Goal: Task Accomplishment & Management: Complete application form

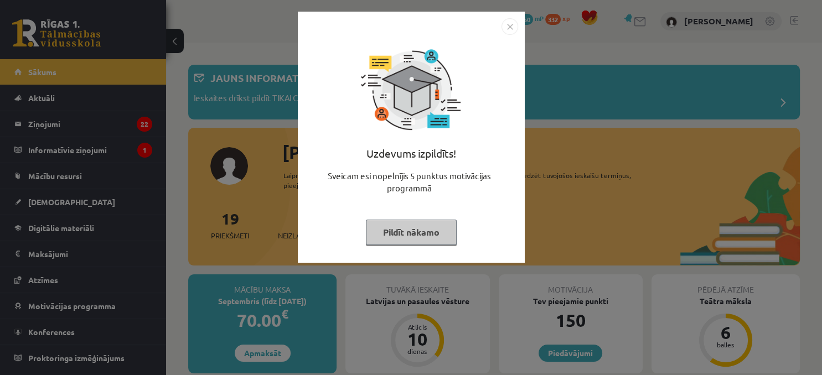
click at [409, 241] on button "Pildīt nākamo" at bounding box center [411, 232] width 91 height 25
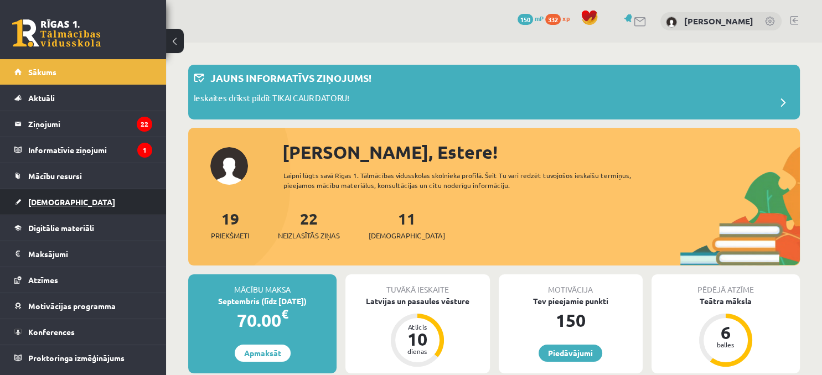
click at [39, 201] on span "[DEMOGRAPHIC_DATA]" at bounding box center [71, 202] width 87 height 10
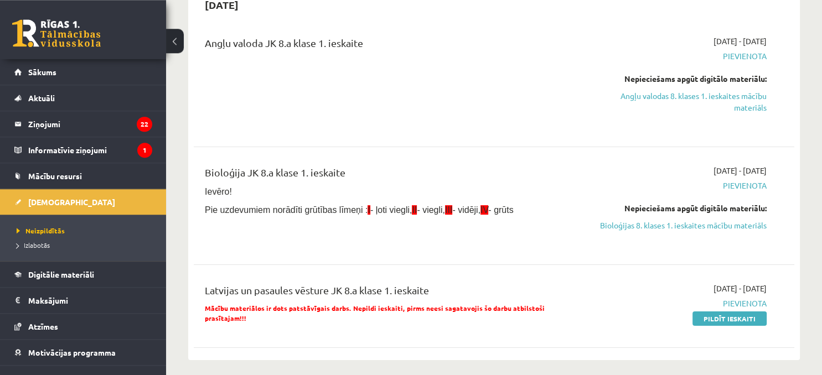
scroll to position [121, 0]
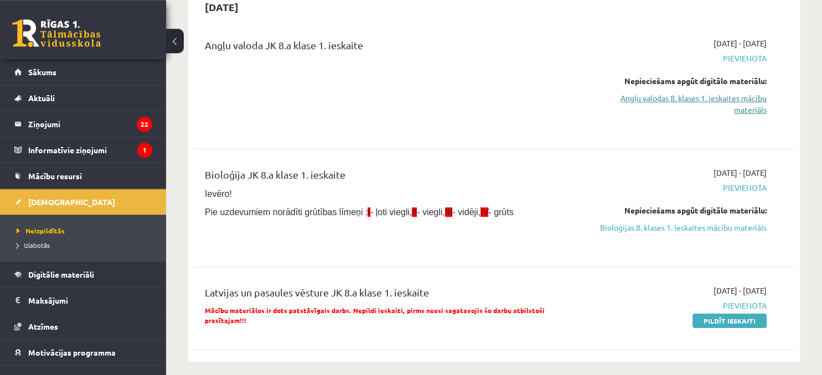
click at [706, 98] on link "Angļu valodas 8. klases 1. ieskaites mācību materiāls" at bounding box center [679, 103] width 176 height 23
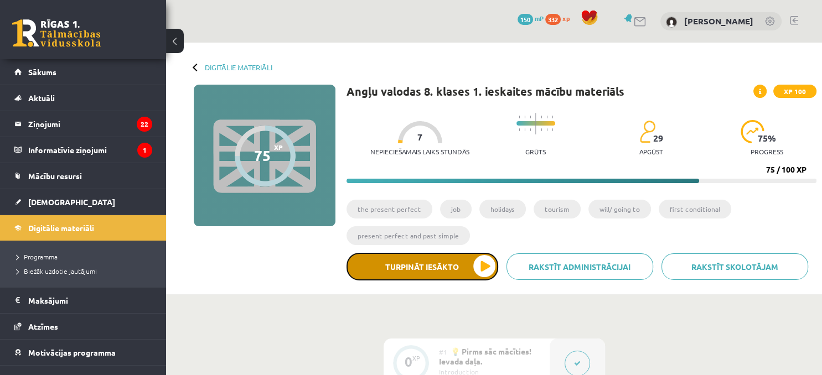
click at [404, 270] on button "Turpināt iesākto" at bounding box center [423, 267] width 152 height 28
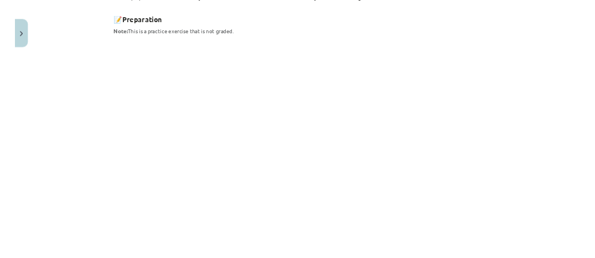
scroll to position [706, 0]
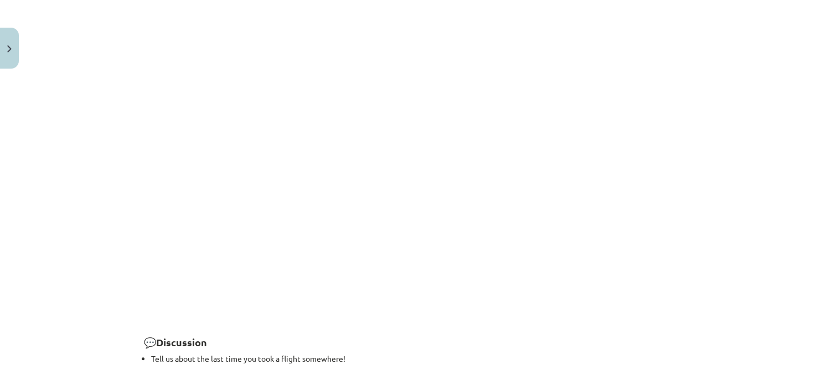
scroll to position [1165, 0]
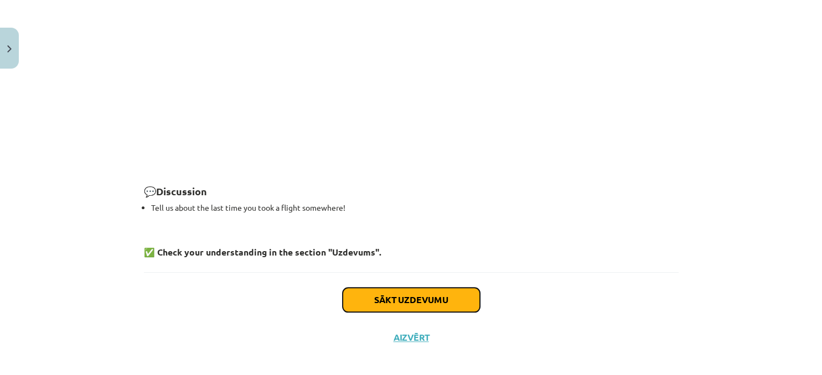
click at [381, 295] on button "Sākt uzdevumu" at bounding box center [411, 300] width 137 height 24
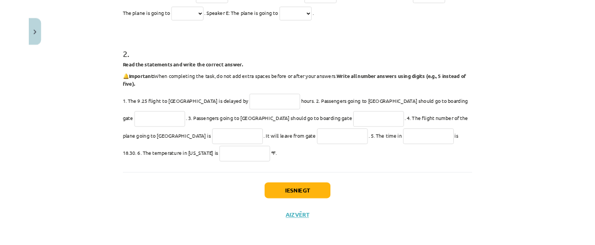
scroll to position [84, 0]
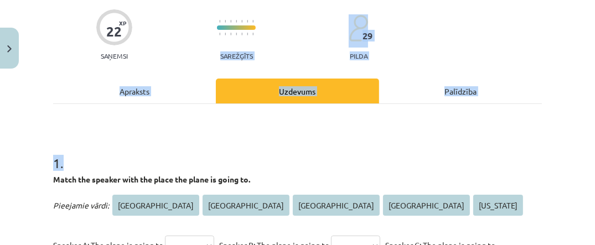
drag, startPoint x: 188, startPoint y: 105, endPoint x: 188, endPoint y: 62, distance: 42.6
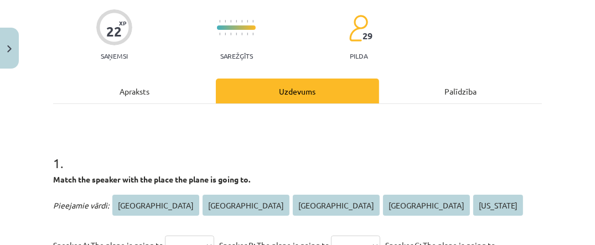
click at [413, 182] on p "Match the speaker with the place the plane is going to." at bounding box center [297, 180] width 489 height 12
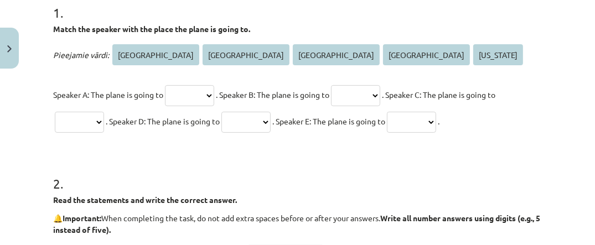
scroll to position [235, 0]
click at [165, 85] on select "***** **** ****** ********* ********" at bounding box center [189, 95] width 49 height 21
select select "****"
click option "****" at bounding box center [0, 0] width 0 height 0
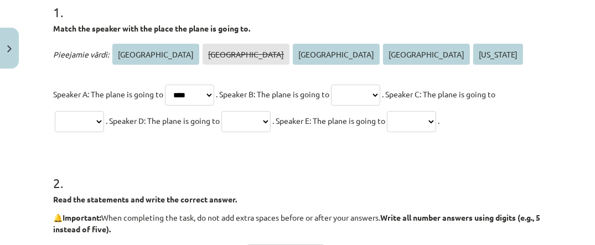
click at [331, 85] on select "***** **** ****** ********* ********" at bounding box center [355, 95] width 49 height 21
select select "*****"
click option "*****" at bounding box center [0, 0] width 0 height 0
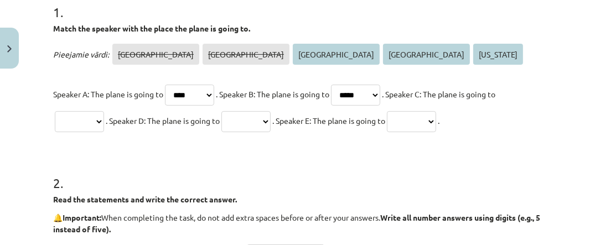
click at [55, 111] on select "***** **** ****** ********* ********" at bounding box center [79, 121] width 49 height 21
select select "******"
click option "******" at bounding box center [0, 0] width 0 height 0
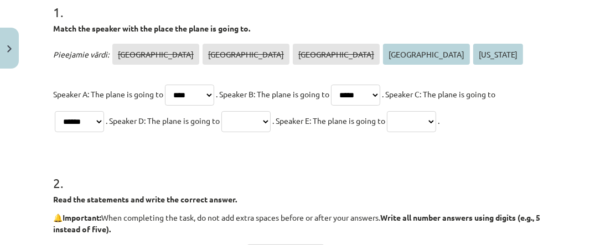
click at [221, 111] on select "***** **** ****** ********* ********" at bounding box center [245, 121] width 49 height 21
select select "*********"
click option "*********" at bounding box center [0, 0] width 0 height 0
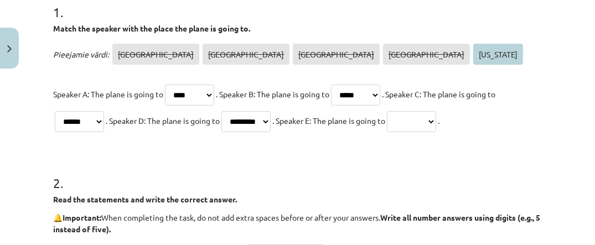
click at [387, 111] on select "***** **** ****** ********* ********" at bounding box center [411, 121] width 49 height 21
select select "********"
click option "********" at bounding box center [0, 0] width 0 height 0
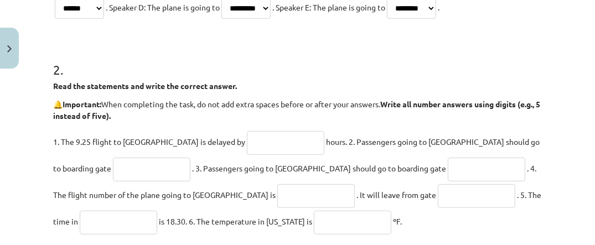
scroll to position [387, 0]
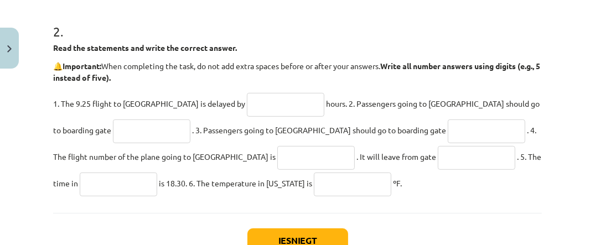
click at [247, 97] on input "text" at bounding box center [285, 105] width 77 height 24
type input "*"
click at [113, 124] on input "text" at bounding box center [151, 132] width 77 height 24
type input "**"
click at [448, 134] on input "text" at bounding box center [486, 132] width 77 height 24
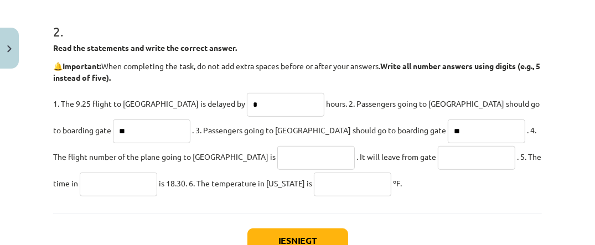
type input "**"
click at [277, 164] on input "text" at bounding box center [315, 158] width 77 height 24
type input "*"
click at [438, 159] on input "text" at bounding box center [476, 158] width 77 height 24
click at [277, 152] on input "*" at bounding box center [315, 158] width 77 height 24
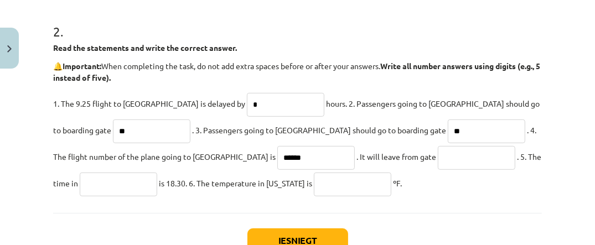
type input "******"
click at [438, 161] on input "text" at bounding box center [476, 158] width 77 height 24
type input "*"
click at [157, 173] on input "text" at bounding box center [118, 185] width 77 height 24
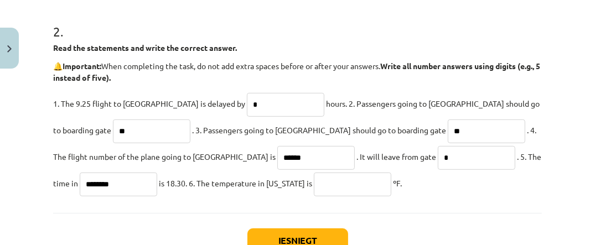
type input "********"
click at [314, 185] on input "text" at bounding box center [352, 185] width 77 height 24
type input "**"
click at [302, 234] on button "Iesniegt" at bounding box center [297, 241] width 101 height 24
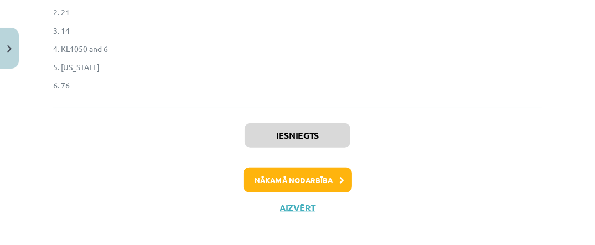
scroll to position [662, 0]
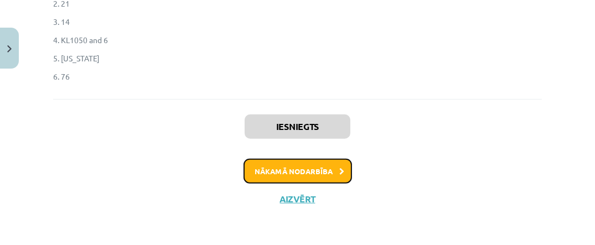
click at [298, 168] on button "Nākamā nodarbība" at bounding box center [298, 171] width 108 height 25
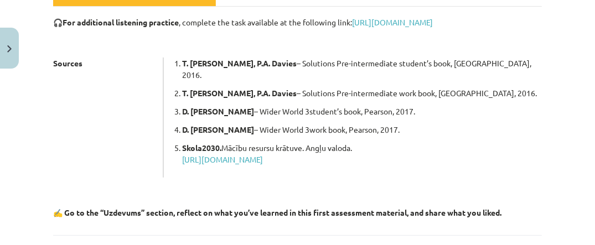
scroll to position [283, 0]
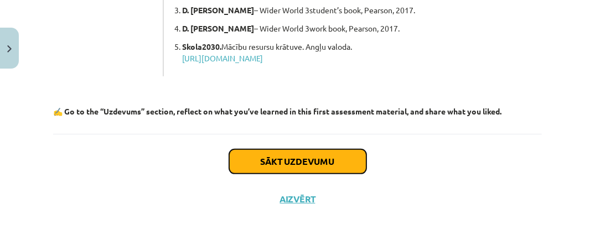
click at [298, 157] on button "Sākt uzdevumu" at bounding box center [297, 161] width 137 height 24
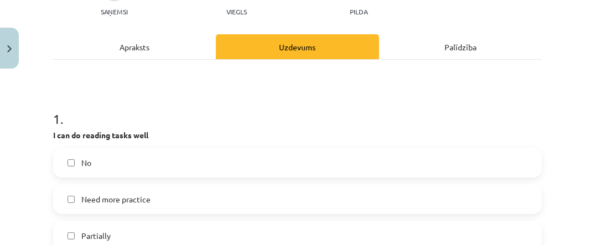
scroll to position [230, 0]
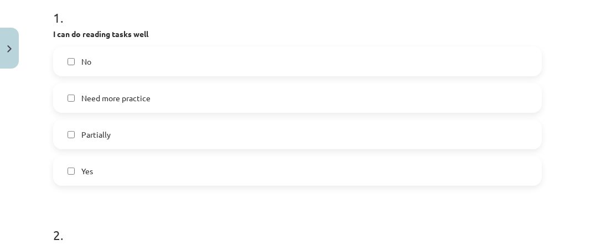
click at [154, 136] on label "Partially" at bounding box center [297, 135] width 487 height 28
click at [147, 178] on label "Yes" at bounding box center [297, 171] width 487 height 28
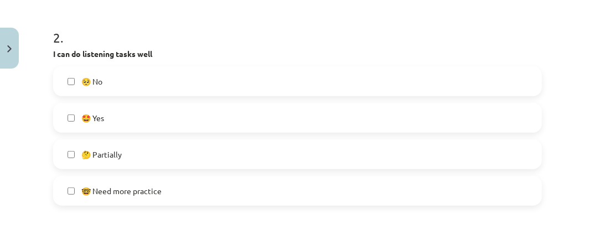
scroll to position [432, 0]
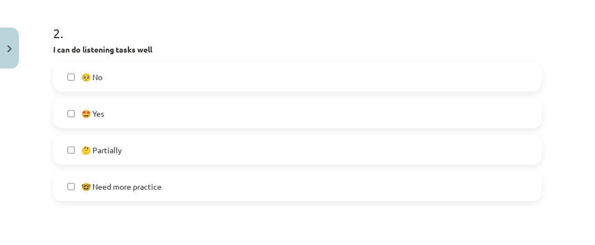
click at [123, 151] on label "🤔 Partially" at bounding box center [297, 150] width 487 height 28
click at [105, 106] on label "🤩 Yes" at bounding box center [297, 114] width 487 height 28
click at [148, 186] on span "🤓 Need more practice" at bounding box center [121, 187] width 80 height 12
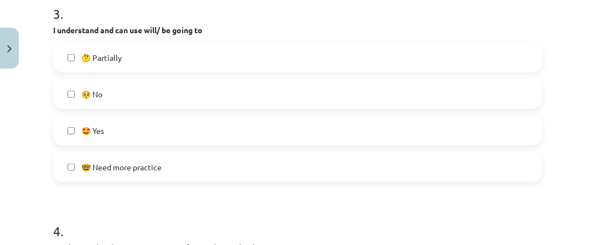
scroll to position [684, 0]
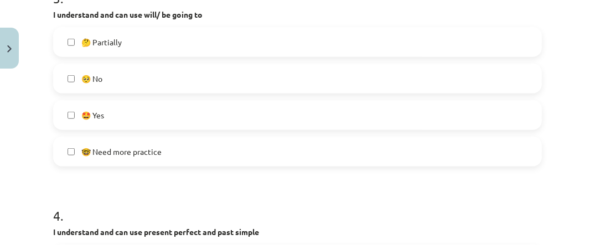
click at [151, 152] on span "🤓 Need more practice" at bounding box center [121, 152] width 80 height 12
click at [108, 42] on span "🤔 Partially" at bounding box center [101, 43] width 40 height 12
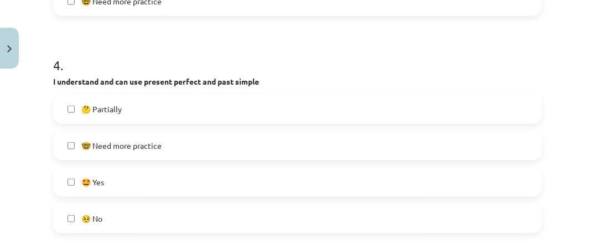
scroll to position [886, 0]
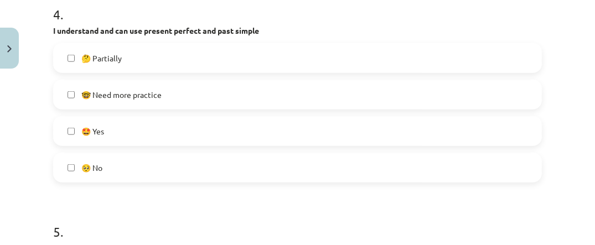
click at [143, 100] on label "🤓 Need more practice" at bounding box center [297, 95] width 487 height 28
click at [111, 54] on span "🤔 Partially" at bounding box center [101, 59] width 40 height 12
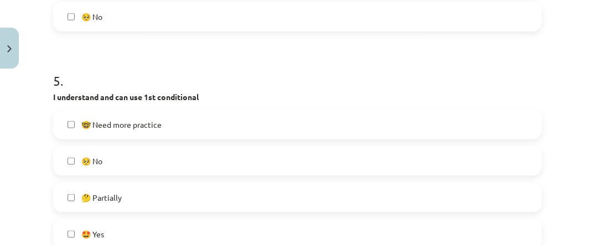
scroll to position [1088, 0]
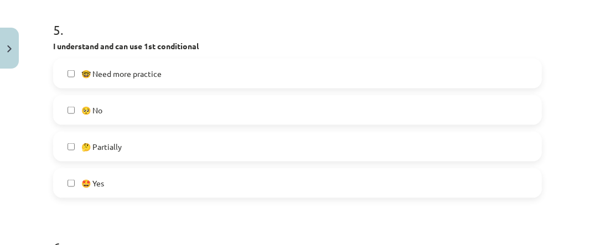
click at [143, 71] on span "🤓 Need more practice" at bounding box center [121, 74] width 80 height 12
click at [141, 146] on label "🤔 Partially" at bounding box center [297, 147] width 487 height 28
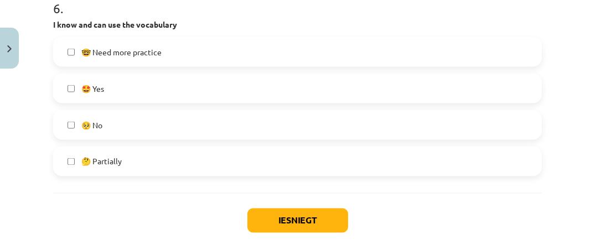
scroll to position [1340, 0]
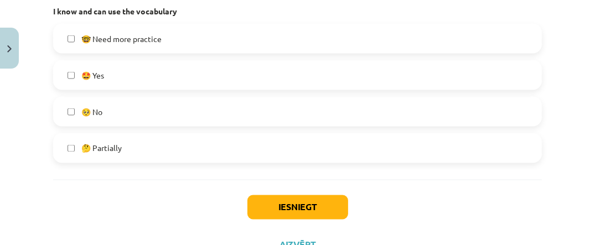
click at [112, 46] on label "🤓 Need more practice" at bounding box center [297, 39] width 487 height 28
click at [118, 144] on span "🤔 Partially" at bounding box center [101, 149] width 40 height 12
drag, startPoint x: 169, startPoint y: 154, endPoint x: 169, endPoint y: 148, distance: 5.6
click at [169, 153] on label "🤔 Partially" at bounding box center [297, 149] width 487 height 28
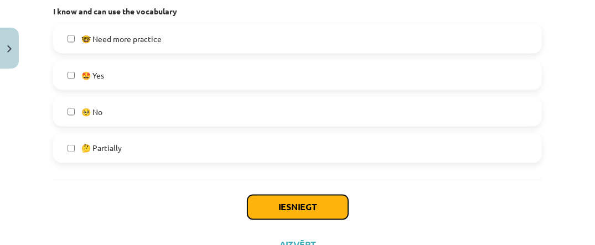
click at [313, 213] on button "Iesniegt" at bounding box center [297, 207] width 101 height 24
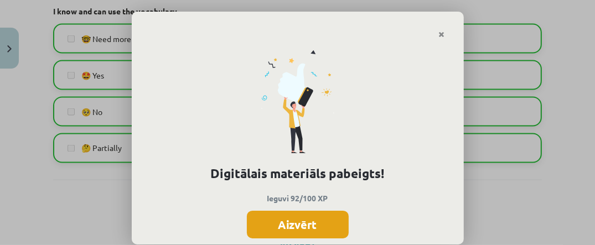
click at [316, 224] on button "Aizvērt" at bounding box center [298, 225] width 102 height 28
click at [316, 224] on div "Iesniegts Aizvērt" at bounding box center [297, 218] width 489 height 77
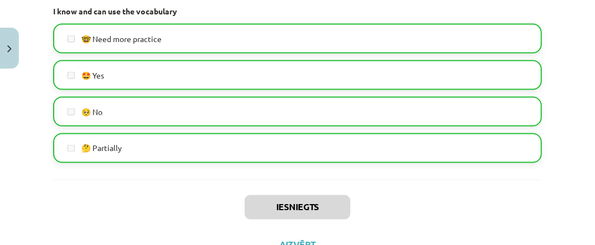
scroll to position [1386, 0]
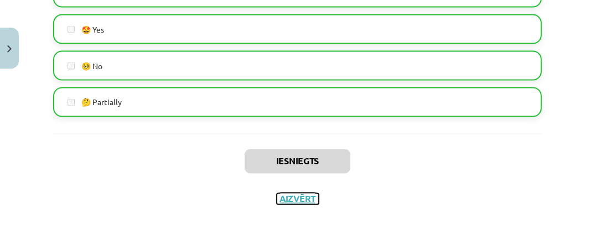
click at [300, 200] on button "Aizvērt" at bounding box center [298, 199] width 42 height 11
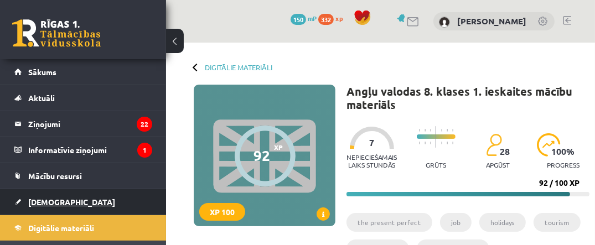
click at [40, 196] on link "[DEMOGRAPHIC_DATA]" at bounding box center [83, 201] width 138 height 25
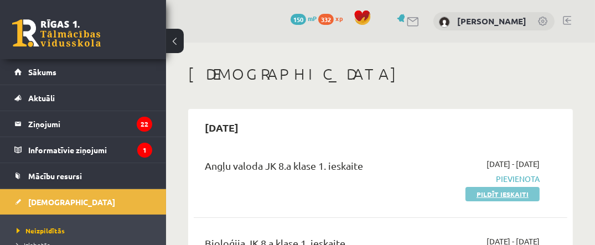
click at [499, 195] on link "Pildīt ieskaiti" at bounding box center [503, 194] width 74 height 14
click at [336, 147] on div "Angļu valoda JK 8.a klase 1. ieskaite 2025-09-15 - 2025-09-26 Pievienota Pildīt…" at bounding box center [381, 179] width 374 height 64
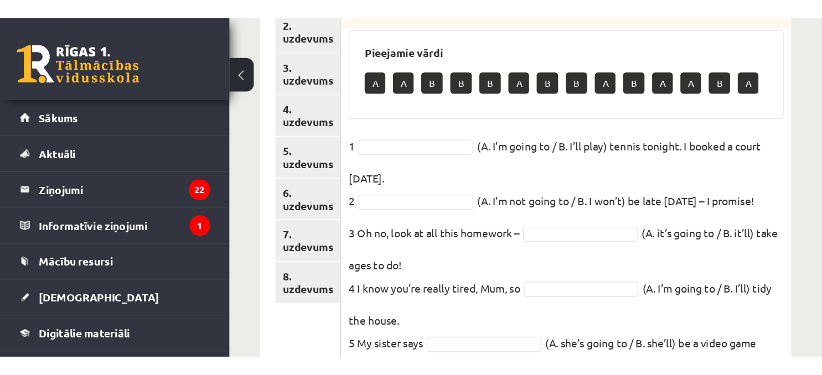
scroll to position [143, 0]
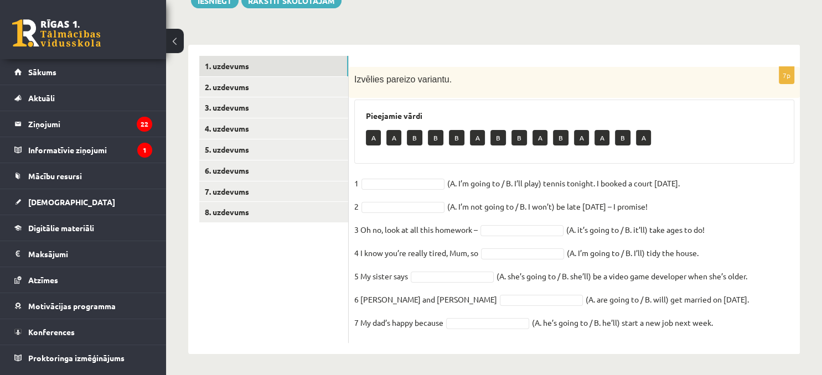
click at [400, 183] on body "0 Dāvanas 150 mP 349 xp [PERSON_NAME] Sākums Aktuāli Kā mācīties [PERSON_NAME] …" at bounding box center [411, 44] width 822 height 375
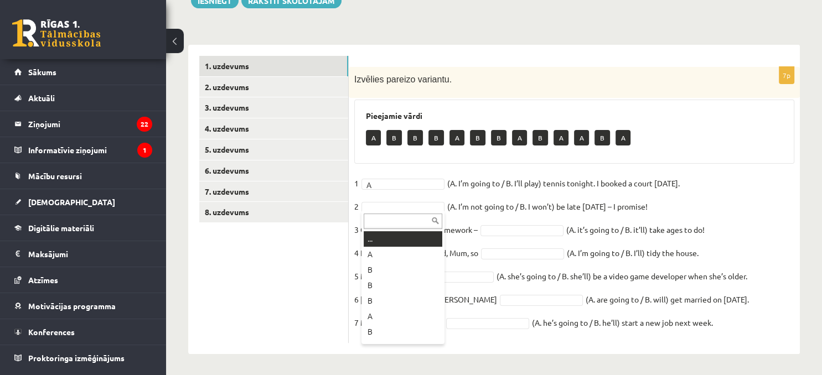
click at [392, 204] on body "0 Dāvanas 150 mP 349 xp [PERSON_NAME] Sākums Aktuāli Kā mācīties [PERSON_NAME] …" at bounding box center [411, 44] width 822 height 375
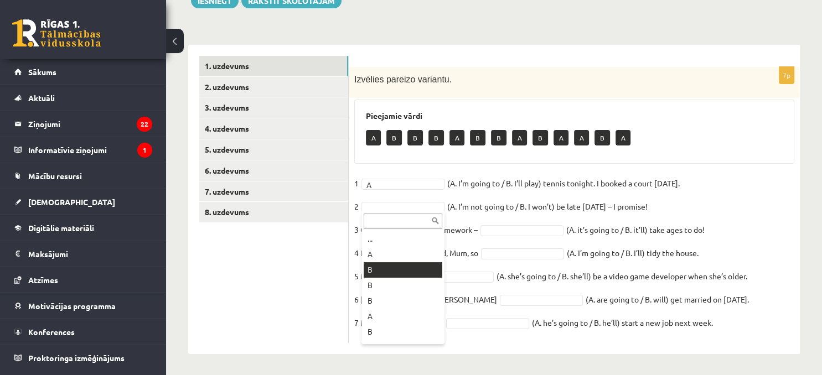
click at [387, 245] on p "5 My sister says" at bounding box center [381, 276] width 54 height 17
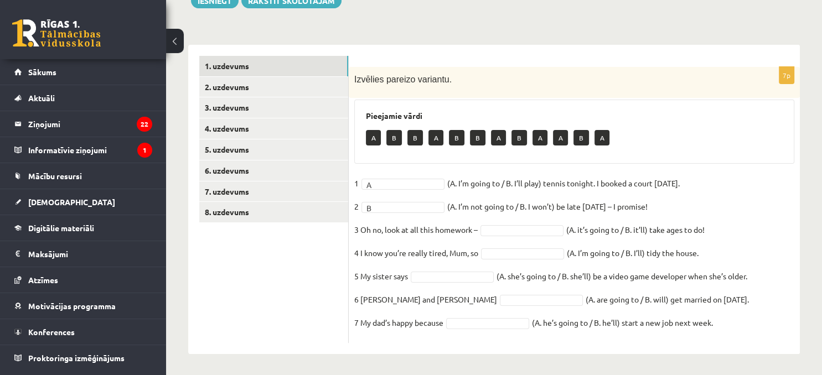
click at [521, 236] on fieldset "1 A * (A. I’m going to / B. I’ll play) tennis tonight. I booked a court yesterd…" at bounding box center [574, 256] width 440 height 163
click at [520, 228] on body "0 Dāvanas 150 mP 349 xp Estere Naudiņa-Dannenberga Sākums Aktuāli Kā mācīties e…" at bounding box center [411, 44] width 822 height 375
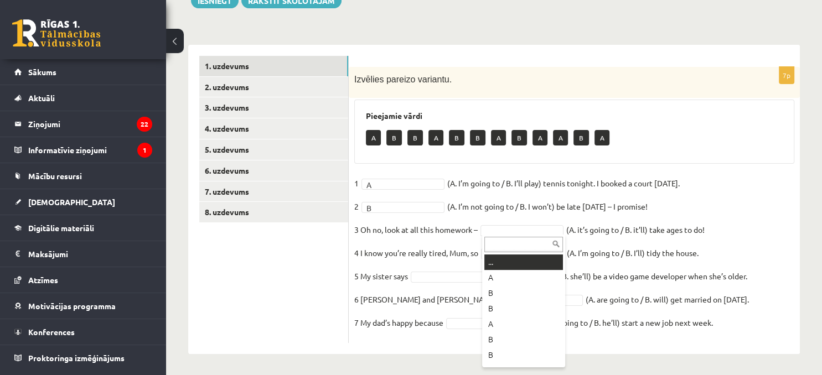
click at [520, 228] on body "0 Dāvanas 150 mP 349 xp Estere Naudiņa-Dannenberga Sākums Aktuāli Kā mācīties e…" at bounding box center [411, 44] width 822 height 375
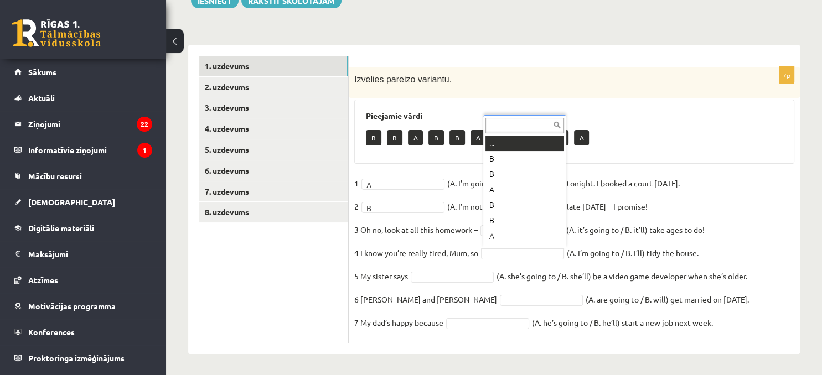
click at [521, 232] on body "0 Dāvanas 150 mP 349 xp Estere Naudiņa-Dannenberga Sākums Aktuāli Kā mācīties e…" at bounding box center [411, 44] width 822 height 375
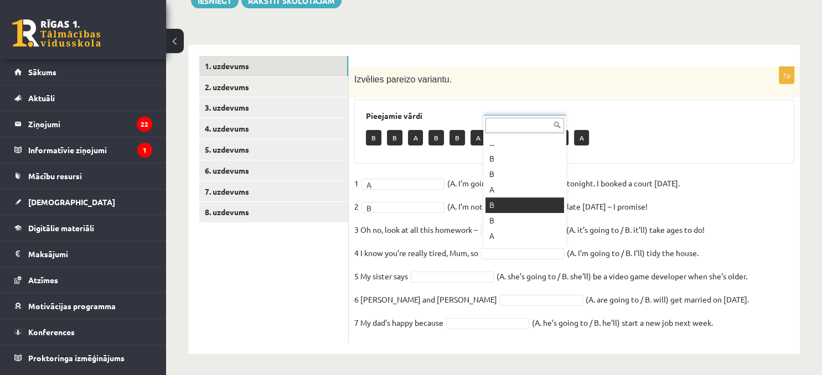
click at [507, 203] on fieldset "1 A * (A. I’m going to / B. I’ll play) tennis tonight. I booked a court yesterd…" at bounding box center [574, 256] width 440 height 163
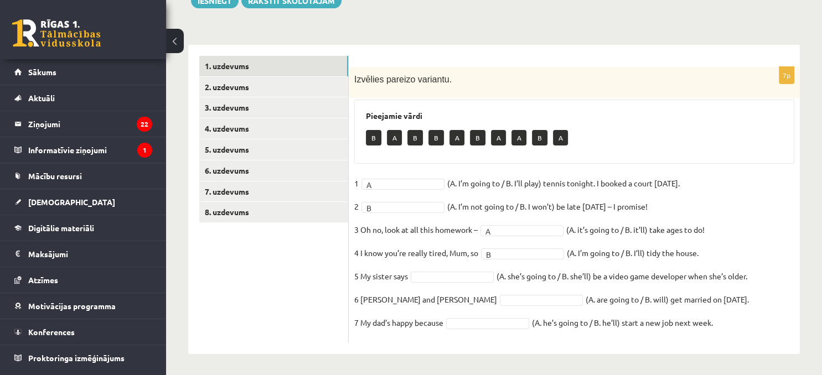
click at [467, 232] on body "0 Dāvanas 150 mP 349 xp Estere Naudiņa-Dannenberga Sākums Aktuāli Kā mācīties e…" at bounding box center [411, 44] width 822 height 375
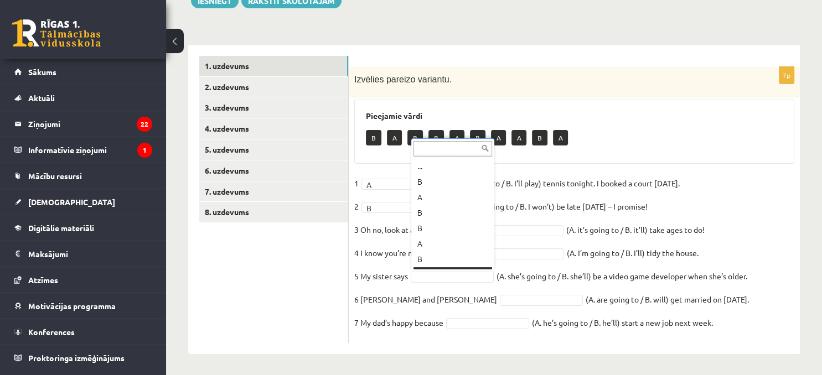
scroll to position [13, 0]
click at [457, 245] on p "4 I know you’re really tired, Mum, so" at bounding box center [416, 253] width 124 height 17
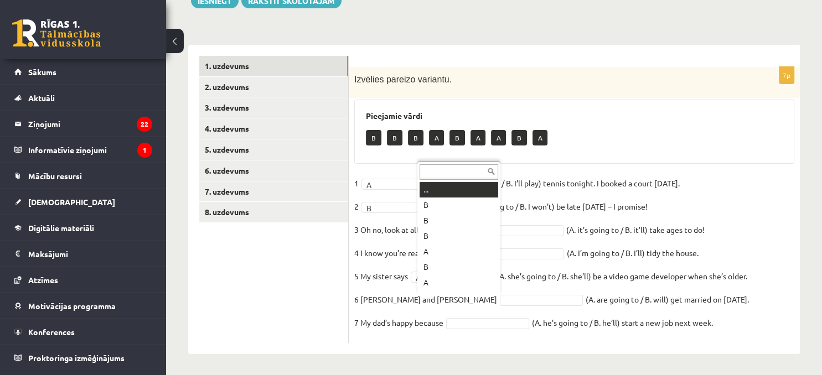
click at [475, 232] on body "0 Dāvanas 150 mP 349 xp Estere Naudiņa-Dannenberga Sākums Aktuāli Kā mācīties e…" at bounding box center [411, 44] width 822 height 375
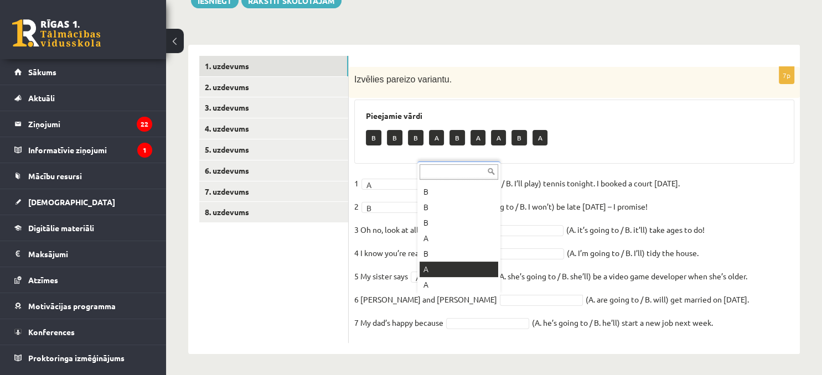
click at [462, 232] on body "0 Dāvanas 150 mP 349 xp Estere Naudiņa-Dannenberga Sākums Aktuāli Kā mācīties e…" at bounding box center [411, 44] width 822 height 375
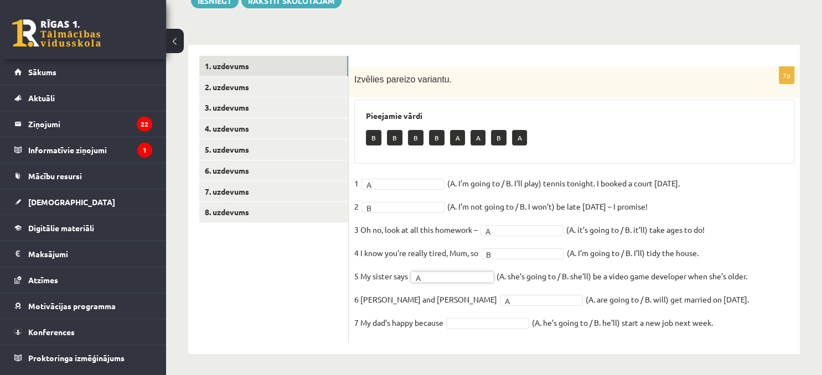
click at [478, 232] on body "0 Dāvanas 150 mP 349 xp Estere Naudiņa-Dannenberga Sākums Aktuāli Kā mācīties e…" at bounding box center [411, 44] width 822 height 375
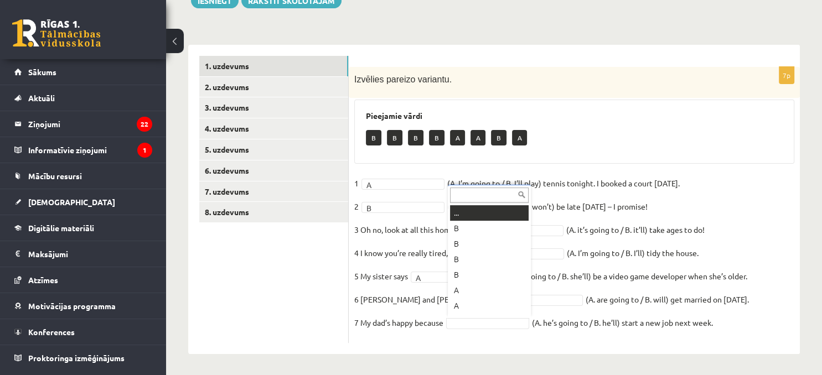
click at [478, 232] on body "0 Dāvanas 150 mP 349 xp Estere Naudiņa-Dannenberga Sākums Aktuāli Kā mācīties e…" at bounding box center [411, 44] width 822 height 375
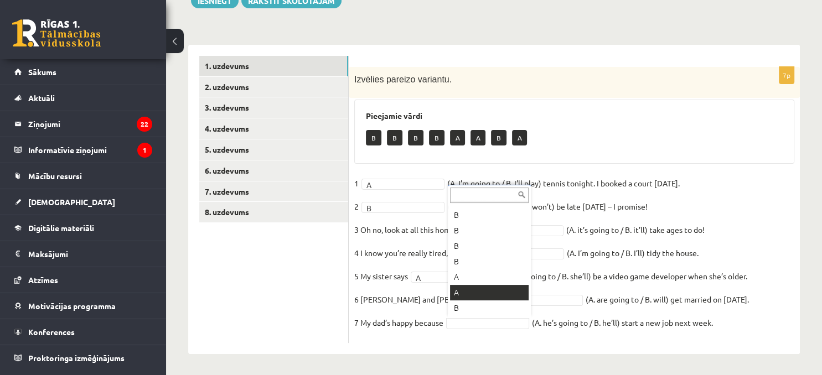
click at [477, 232] on body "0 Dāvanas 150 mP 349 xp Estere Naudiņa-Dannenberga Sākums Aktuāli Kā mācīties e…" at bounding box center [411, 44] width 822 height 375
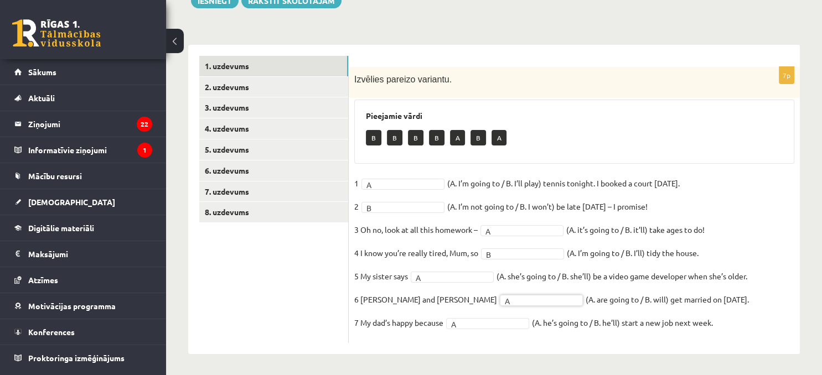
drag, startPoint x: 502, startPoint y: 332, endPoint x: 509, endPoint y: 334, distance: 7.7
click at [509, 232] on body "0 Dāvanas 150 mP 349 xp Estere Naudiņa-Dannenberga Sākums Aktuāli Kā mācīties e…" at bounding box center [411, 44] width 822 height 375
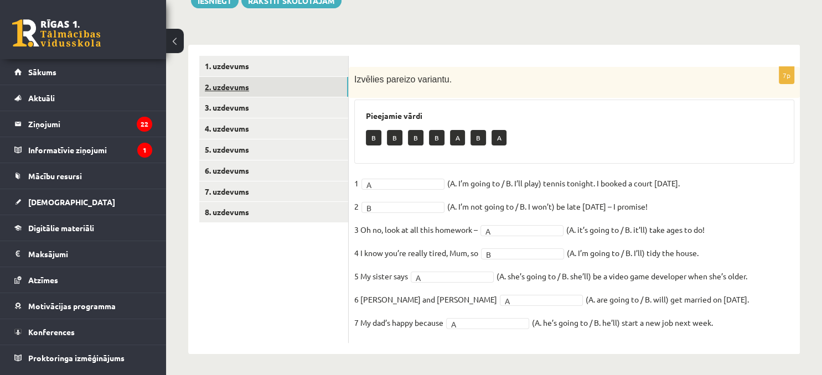
click at [240, 86] on link "2. uzdevums" at bounding box center [273, 87] width 149 height 20
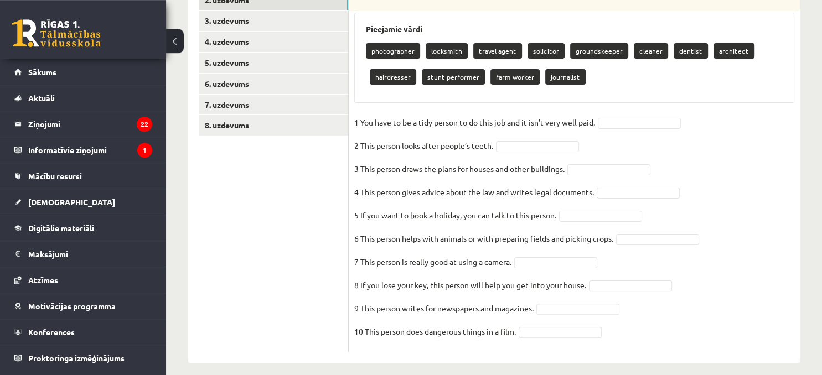
scroll to position [239, 0]
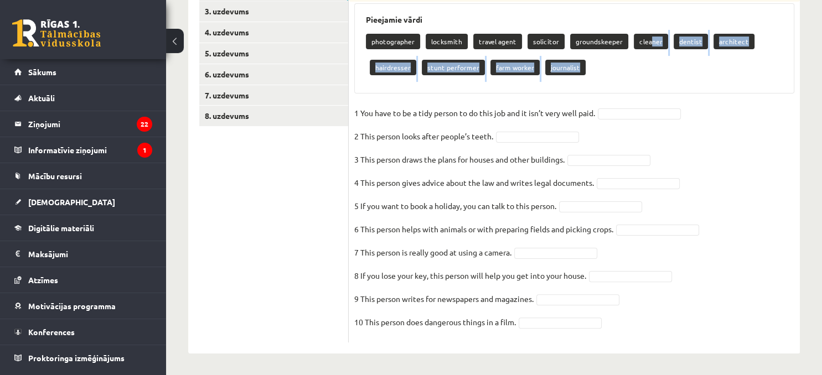
drag, startPoint x: 642, startPoint y: 34, endPoint x: 624, endPoint y: 41, distance: 19.4
click at [595, 57] on div "photographer locksmith travel agent solicitor groundskeeper cleaner dentist arc…" at bounding box center [574, 56] width 417 height 52
click at [595, 56] on div "photographer locksmith travel agent solicitor groundskeeper cleaner dentist arc…" at bounding box center [574, 56] width 417 height 52
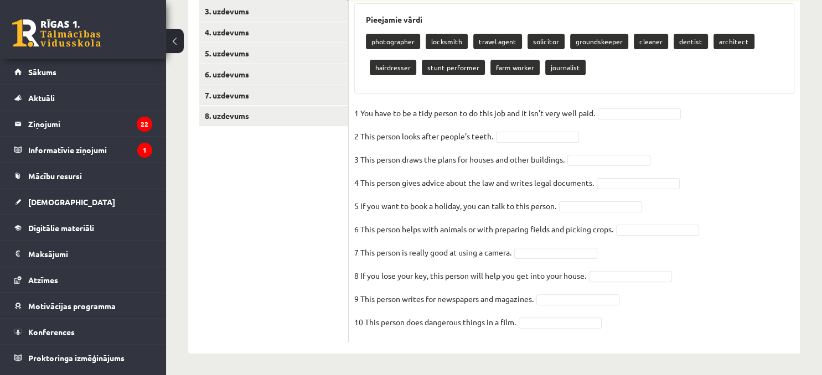
click at [595, 35] on p "cleaner" at bounding box center [651, 41] width 34 height 15
click at [595, 41] on p "cleaner" at bounding box center [651, 41] width 34 height 15
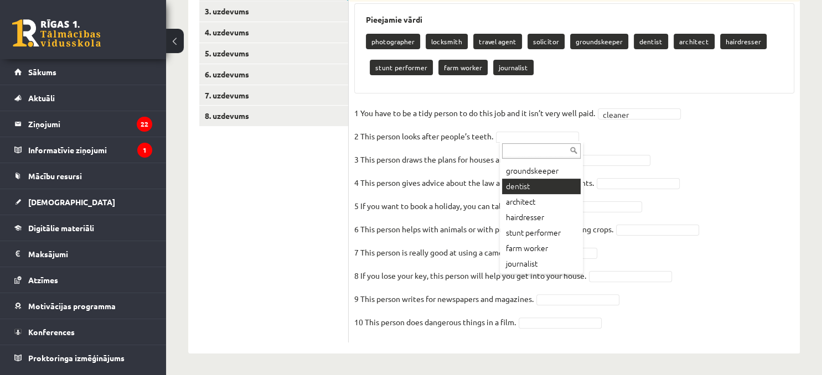
scroll to position [62, 0]
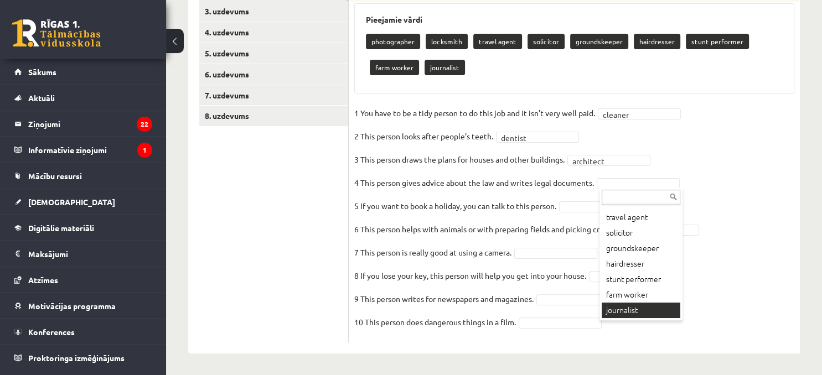
scroll to position [0, 0]
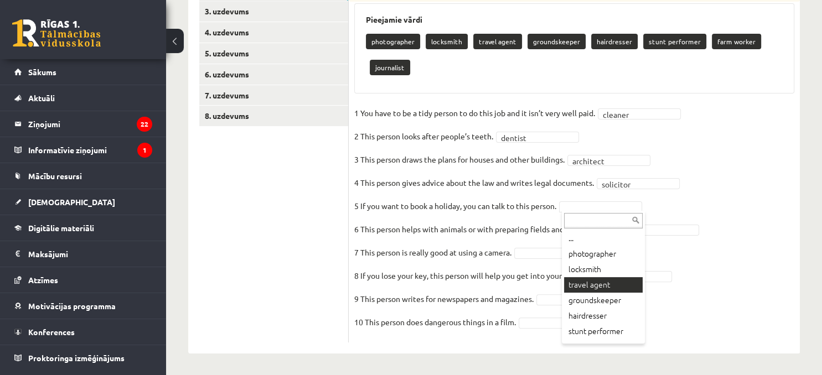
scroll to position [213, 0]
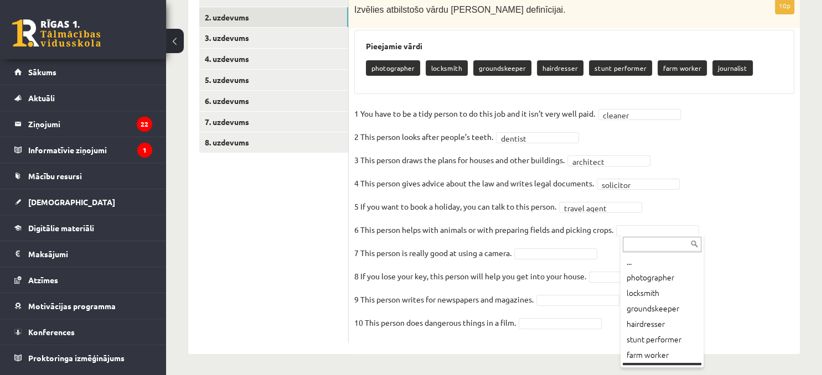
scroll to position [13, 0]
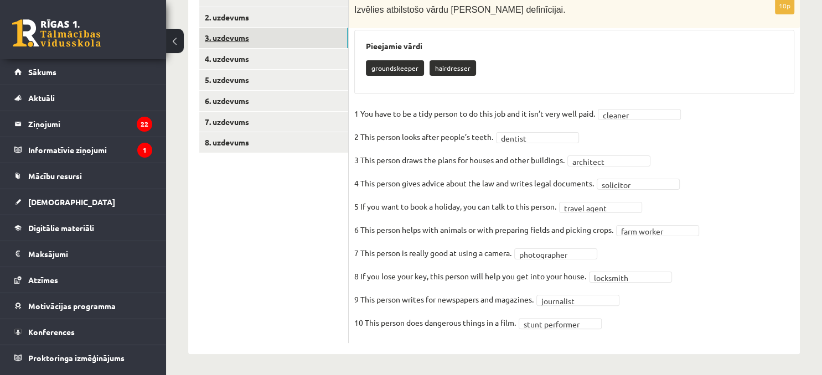
click at [231, 39] on link "3. uzdevums" at bounding box center [273, 38] width 149 height 20
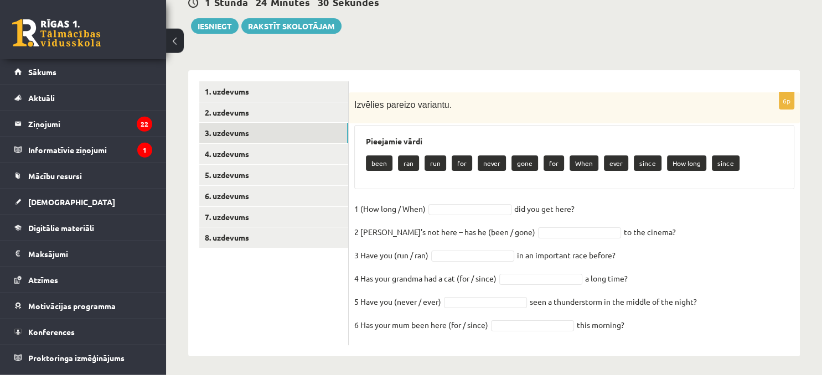
scroll to position [120, 0]
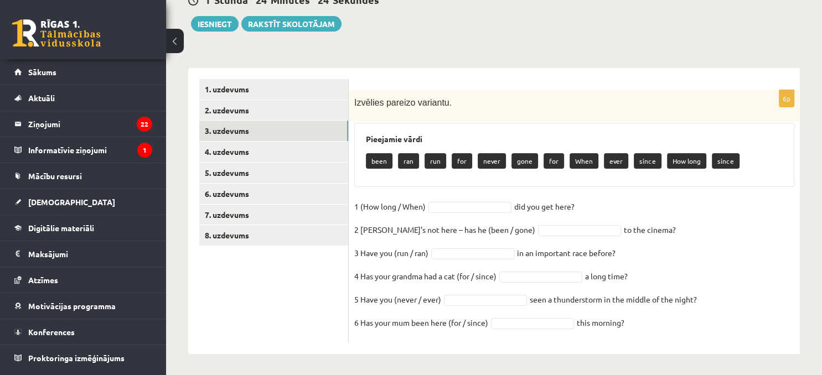
drag, startPoint x: 444, startPoint y: 205, endPoint x: 440, endPoint y: 201, distance: 5.9
click at [443, 203] on body "0 Dāvanas 150 mP 349 xp Estere Naudiņa-Dannenberga Sākums Aktuāli Kā mācīties e…" at bounding box center [411, 67] width 822 height 375
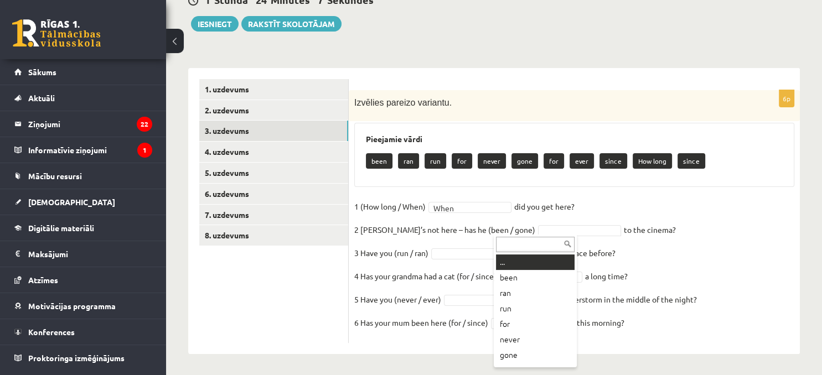
click at [524, 225] on body "0 Dāvanas 150 mP 349 xp Estere Naudiņa-Dannenberga Sākums Aktuāli Kā mācīties e…" at bounding box center [411, 67] width 822 height 375
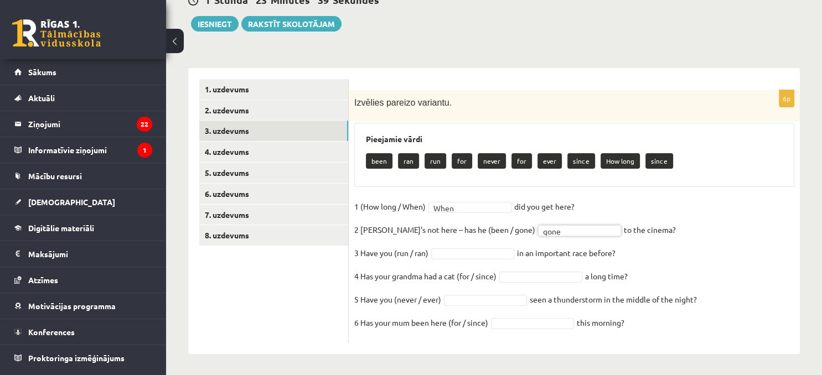
click at [494, 245] on body "0 Dāvanas 150 mP 349 xp Estere Naudiņa-Dannenberga Sākums Aktuāli Kā mācīties e…" at bounding box center [411, 67] width 822 height 375
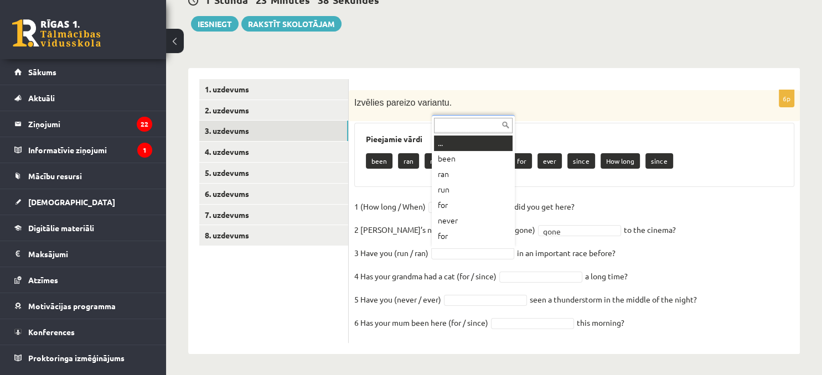
scroll to position [13, 0]
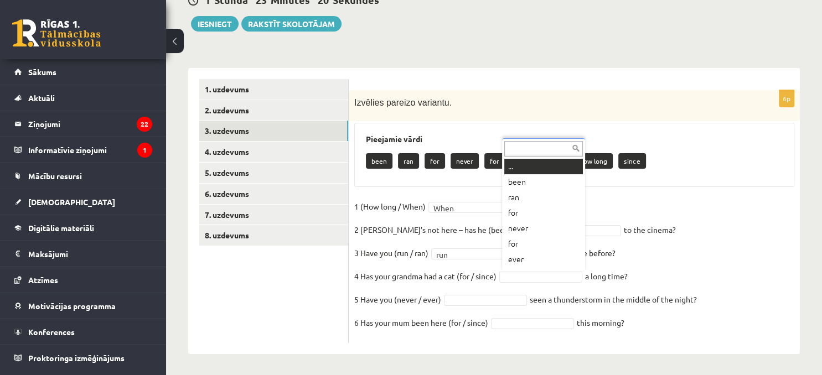
click at [546, 245] on body "0 Dāvanas 150 mP 349 xp Estere Naudiņa-Dannenberga Sākums Aktuāli Kā mācīties e…" at bounding box center [411, 67] width 822 height 375
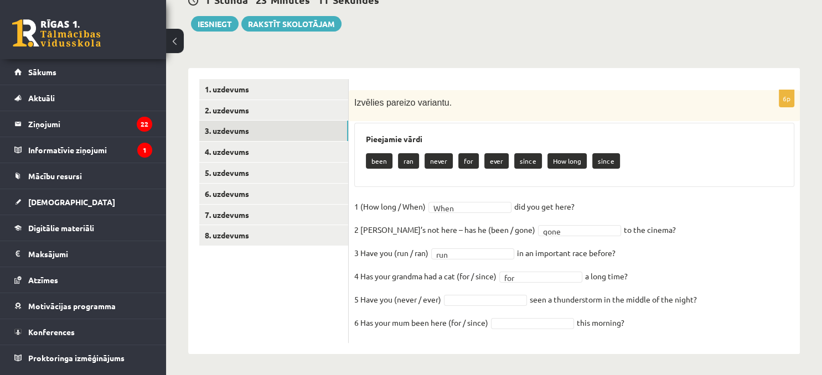
click at [516, 245] on fieldset "1 (How long / When) When **** did you get here?   2 Sam’s not here – has he (be…" at bounding box center [574, 267] width 440 height 139
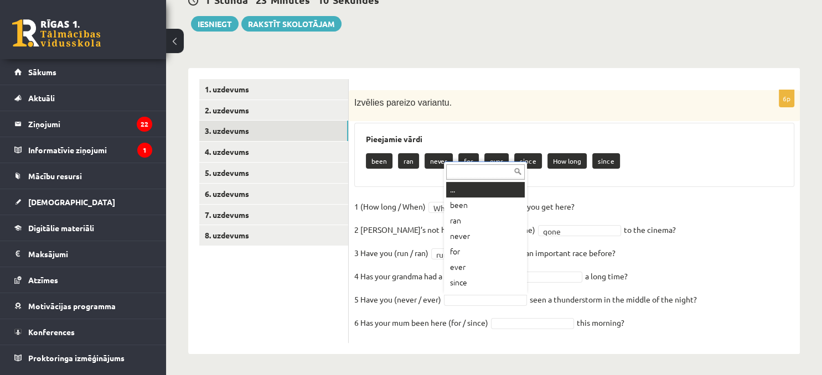
click at [515, 245] on body "0 Dāvanas 150 mP 349 xp Estere Naudiņa-Dannenberga Sākums Aktuāli Kā mācīties e…" at bounding box center [411, 67] width 822 height 375
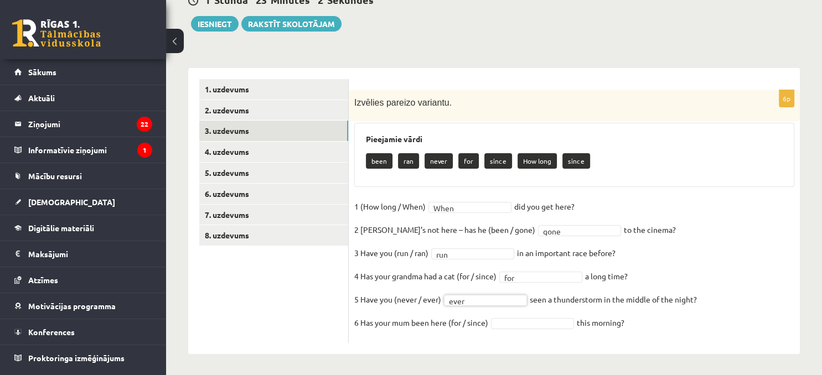
click at [521, 245] on body "0 Dāvanas 150 mP 349 xp Estere Naudiņa-Dannenberga Sākums Aktuāli Kā mācīties e…" at bounding box center [411, 67] width 822 height 375
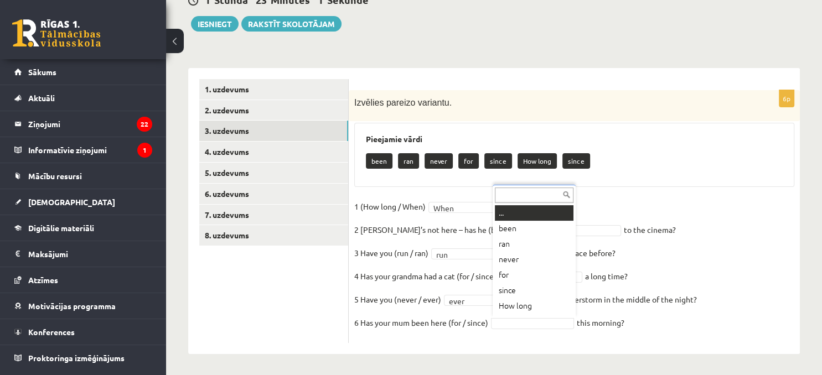
click at [521, 245] on body "0 Dāvanas 150 mP 349 xp Estere Naudiņa-Dannenberga Sākums Aktuāli Kā mācīties e…" at bounding box center [411, 67] width 822 height 375
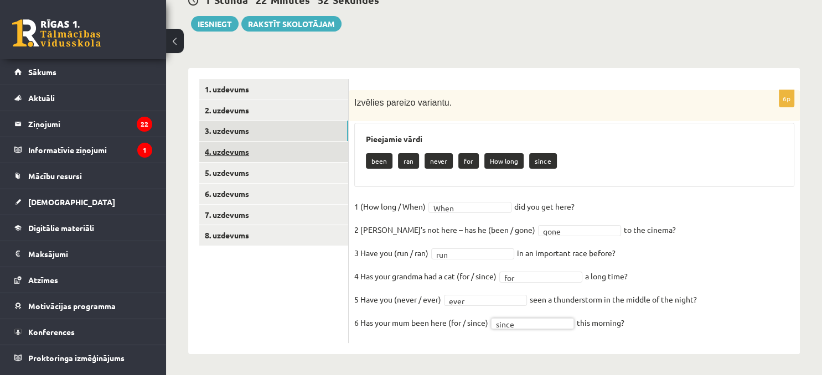
click at [234, 149] on link "4. uzdevums" at bounding box center [273, 152] width 149 height 20
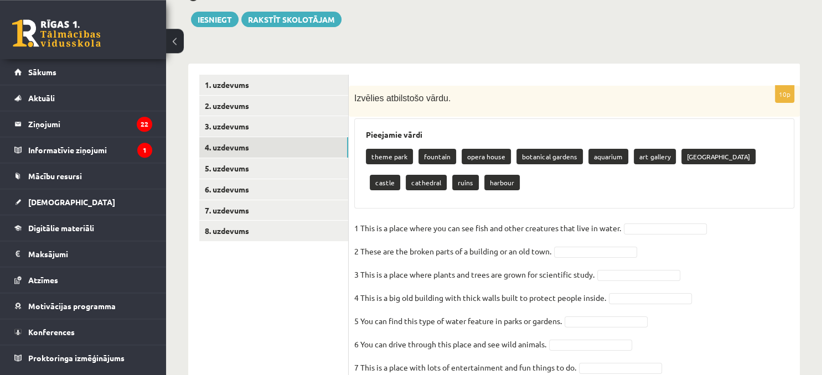
scroll to position [237, 0]
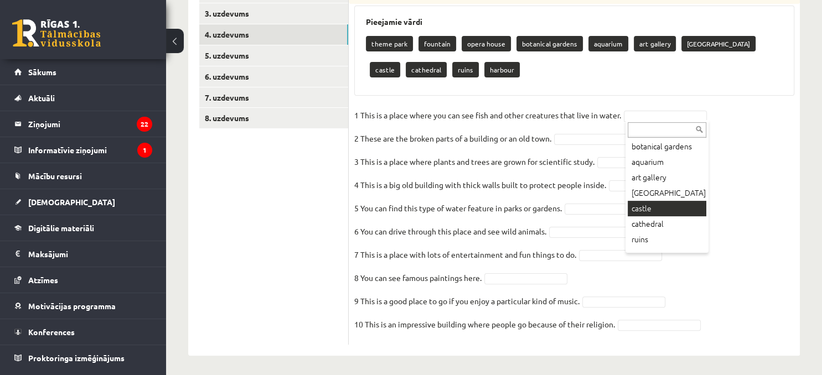
scroll to position [75, 0]
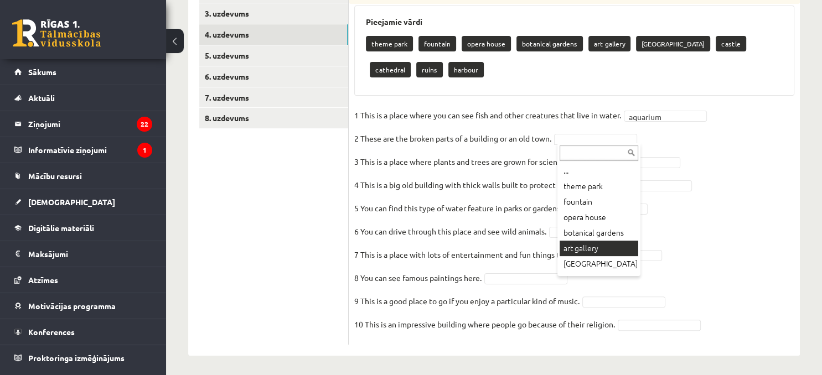
scroll to position [60, 0]
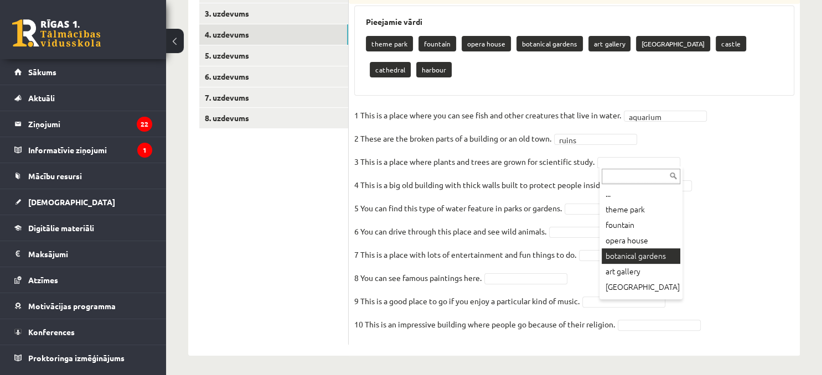
scroll to position [213, 0]
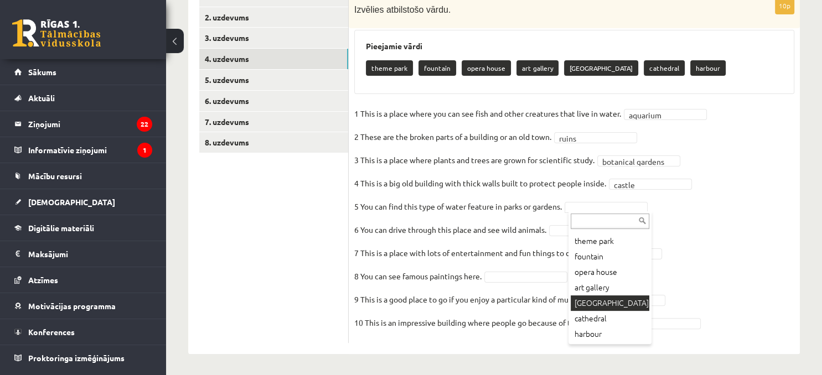
scroll to position [0, 0]
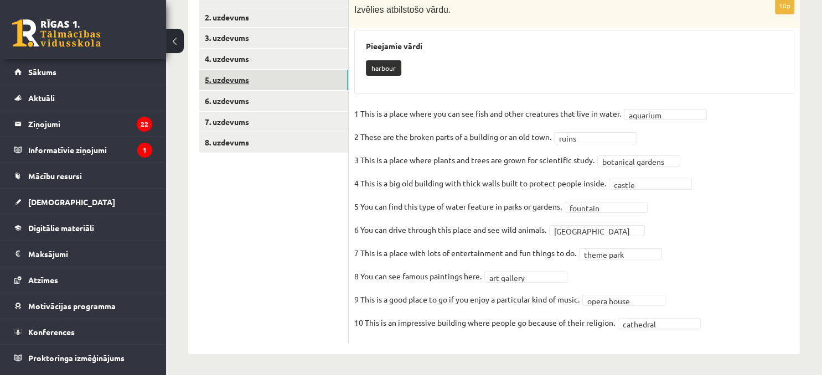
click at [227, 81] on link "5. uzdevums" at bounding box center [273, 80] width 149 height 20
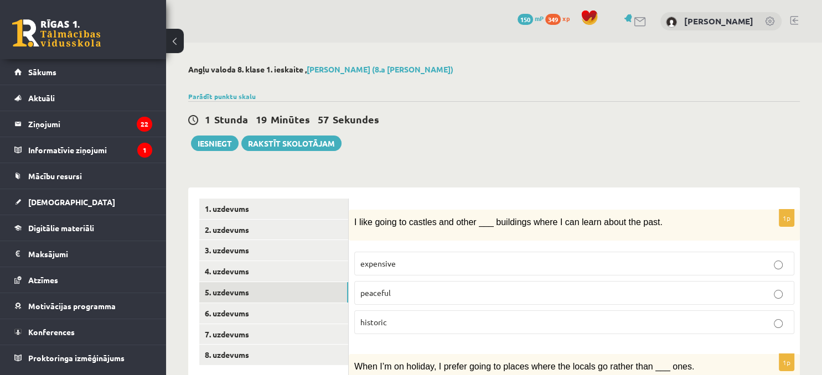
scroll to position [58, 0]
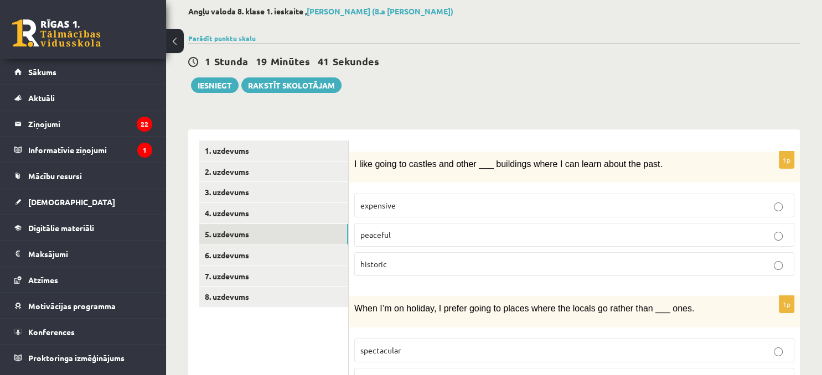
click at [461, 245] on p "historic" at bounding box center [574, 265] width 428 height 12
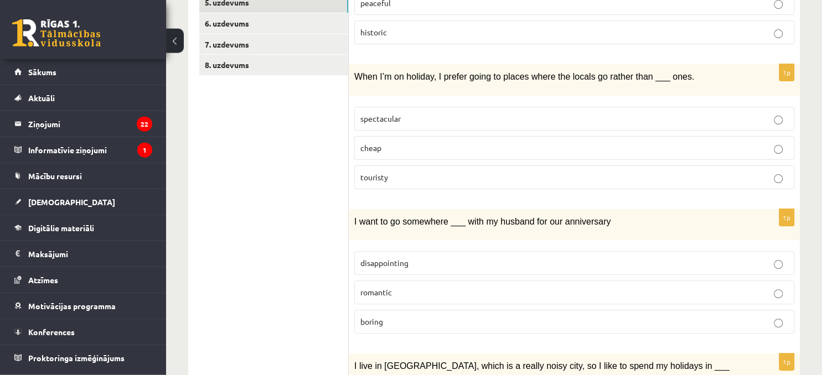
scroll to position [292, 0]
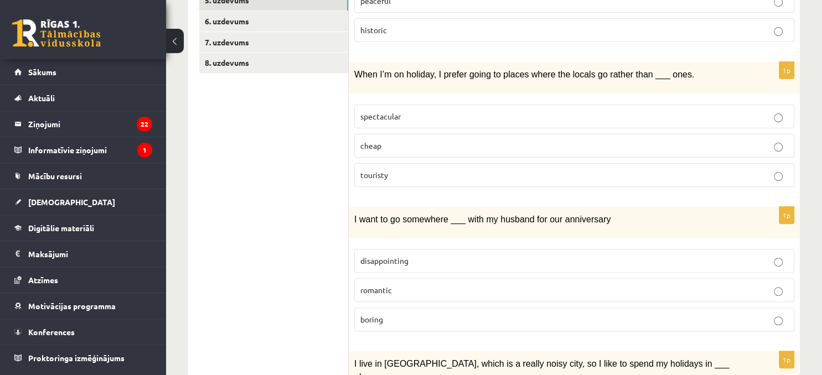
click at [416, 172] on p "touristy" at bounding box center [574, 175] width 428 height 12
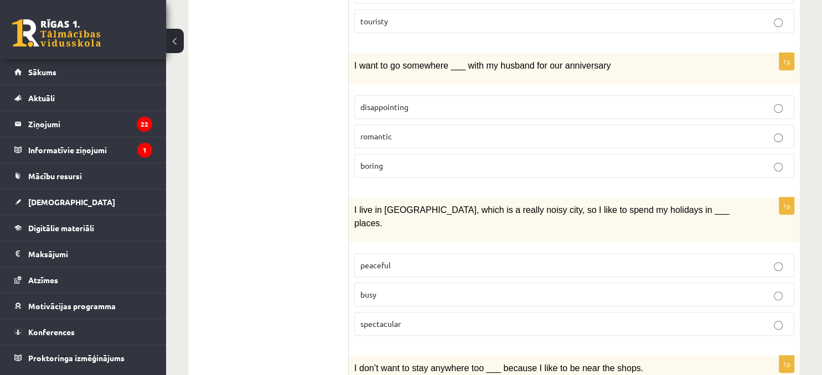
scroll to position [467, 0]
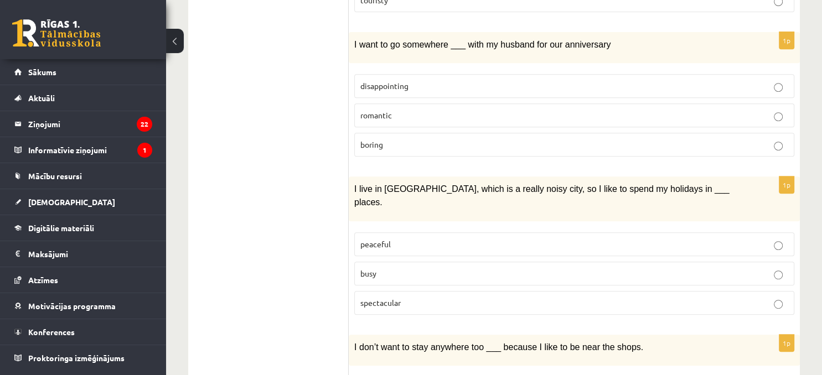
click at [407, 110] on p "romantic" at bounding box center [574, 116] width 428 height 12
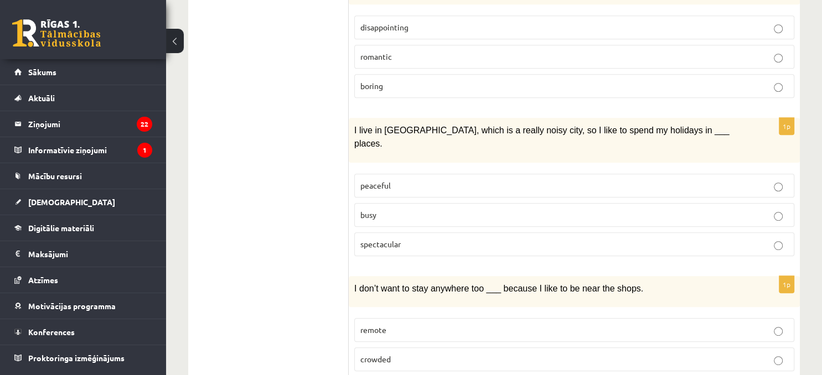
scroll to position [572, 0]
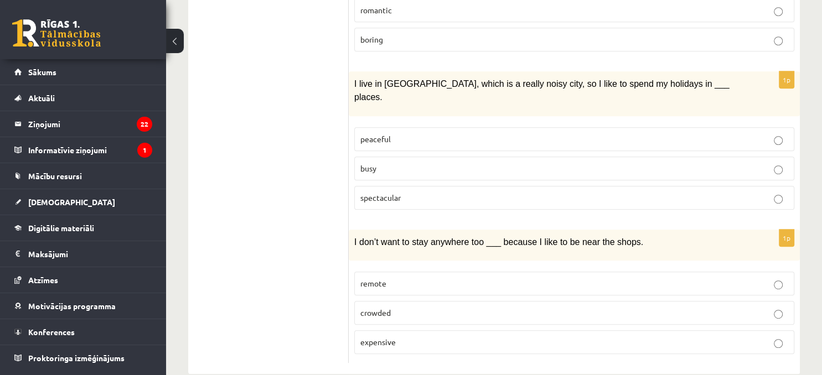
click at [411, 133] on p "peaceful" at bounding box center [574, 139] width 428 height 12
click at [459, 245] on p "expensive" at bounding box center [574, 343] width 428 height 12
click at [444, 245] on label "crowded" at bounding box center [574, 313] width 440 height 24
click at [432, 245] on p "remote" at bounding box center [574, 284] width 428 height 12
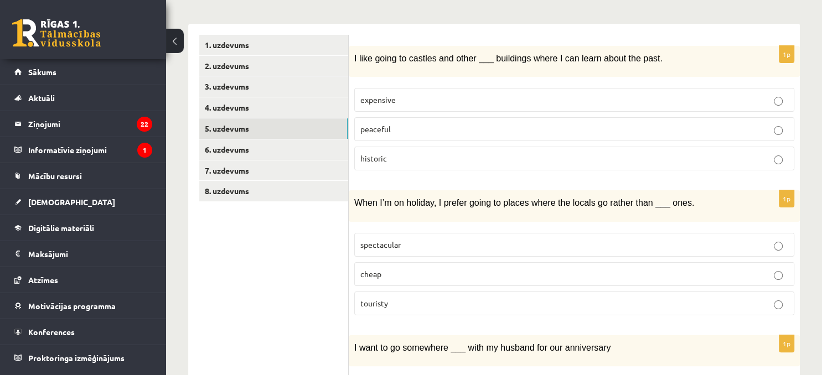
scroll to position [105, 0]
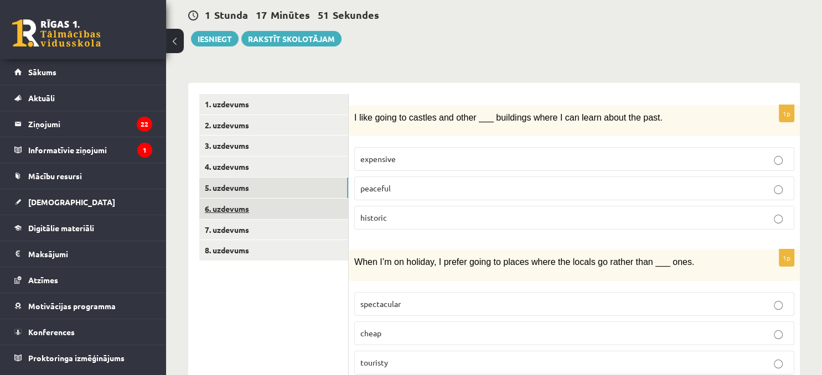
click at [246, 205] on link "6. uzdevums" at bounding box center [273, 209] width 149 height 20
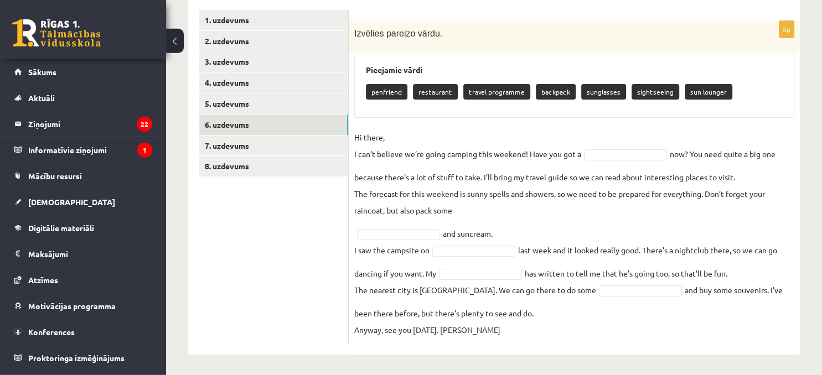
scroll to position [189, 0]
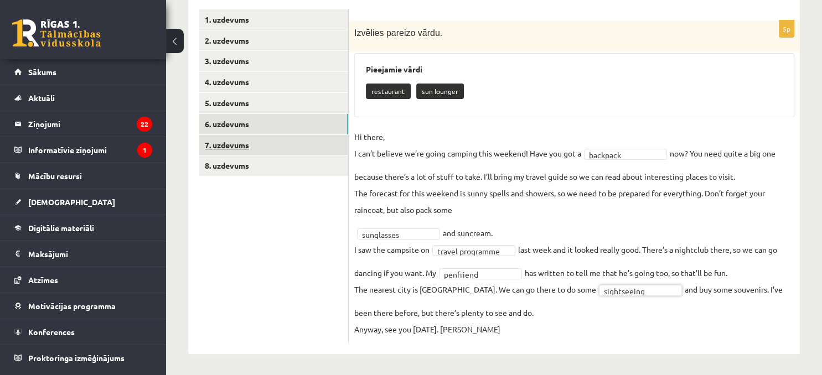
click at [238, 140] on link "7. uzdevums" at bounding box center [273, 145] width 149 height 20
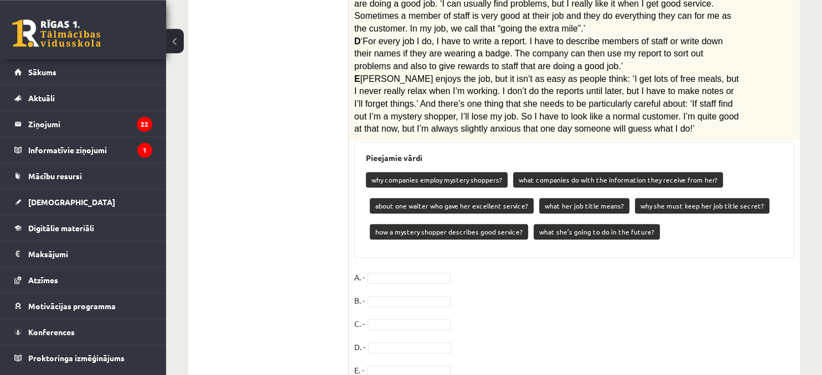
scroll to position [439, 0]
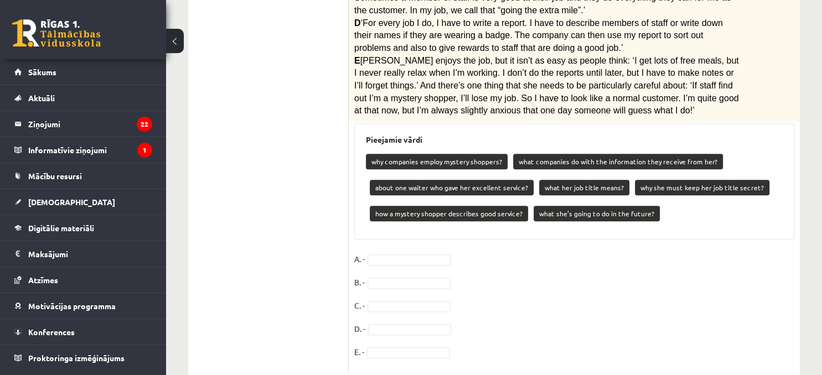
click at [595, 180] on p "why she must keep her job title secret?" at bounding box center [702, 187] width 135 height 15
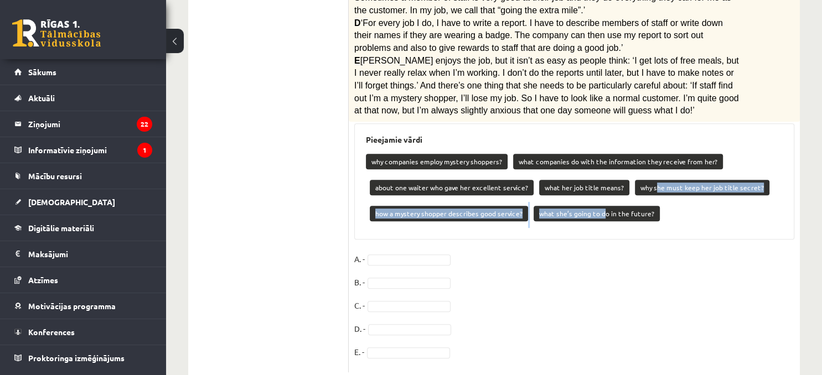
drag, startPoint x: 648, startPoint y: 157, endPoint x: 599, endPoint y: 208, distance: 70.5
click at [595, 208] on div "Pieejamie vārdi why companies employ mystery shoppers? what companies do with t…" at bounding box center [574, 181] width 440 height 116
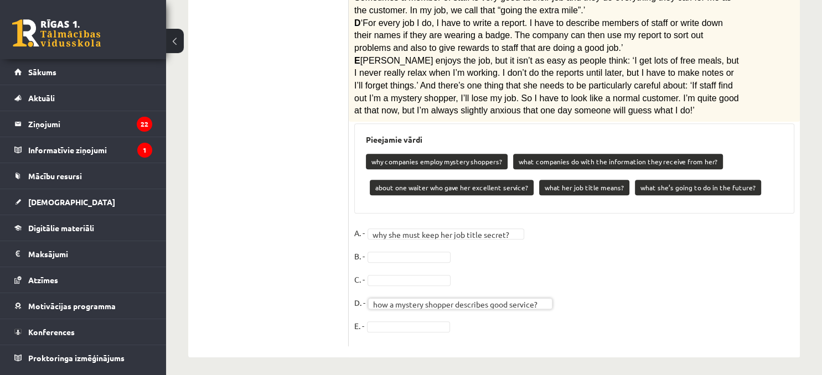
scroll to position [413, 0]
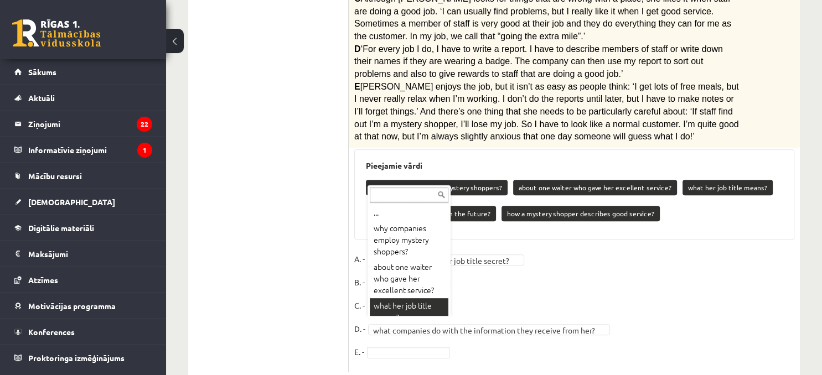
scroll to position [9, 0]
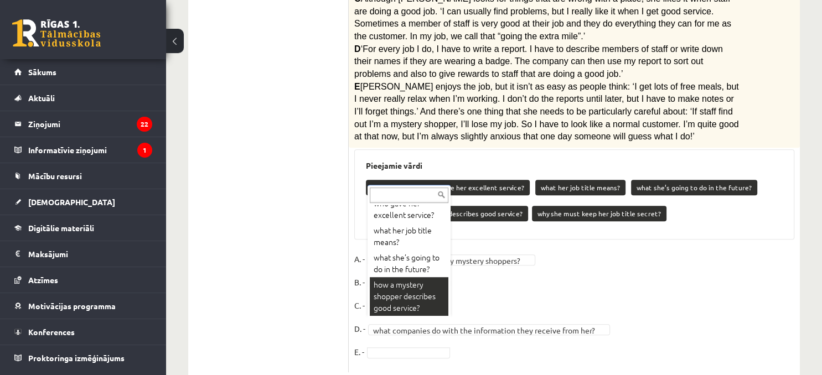
scroll to position [0, 0]
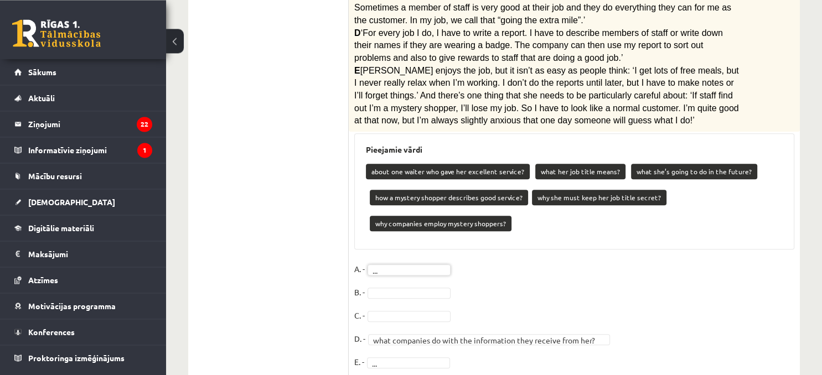
scroll to position [439, 0]
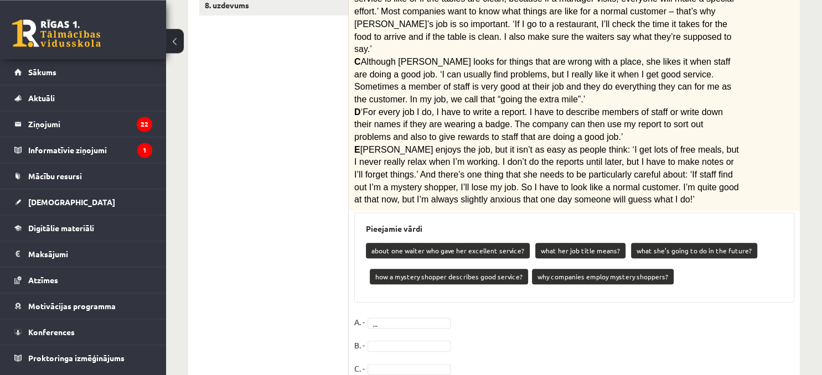
scroll to position [413, 0]
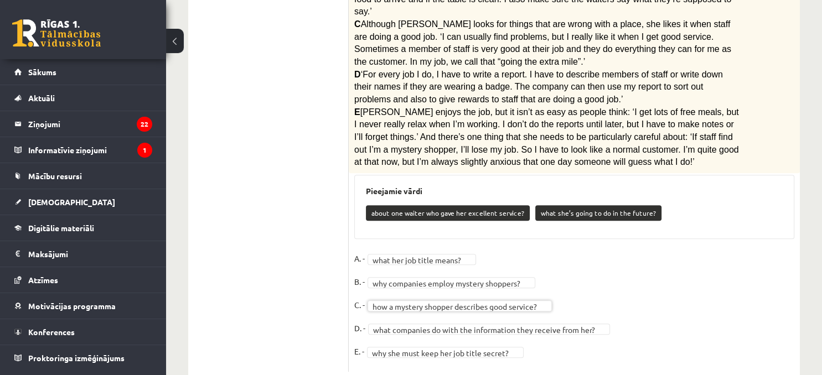
scroll to position [0, 0]
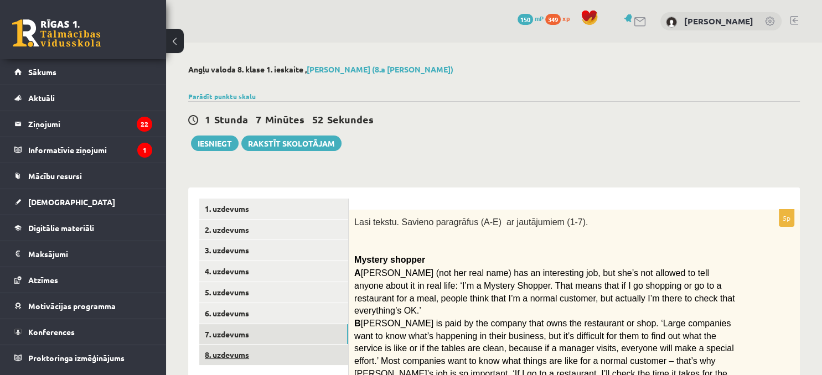
click at [238, 245] on link "8. uzdevums" at bounding box center [273, 355] width 149 height 20
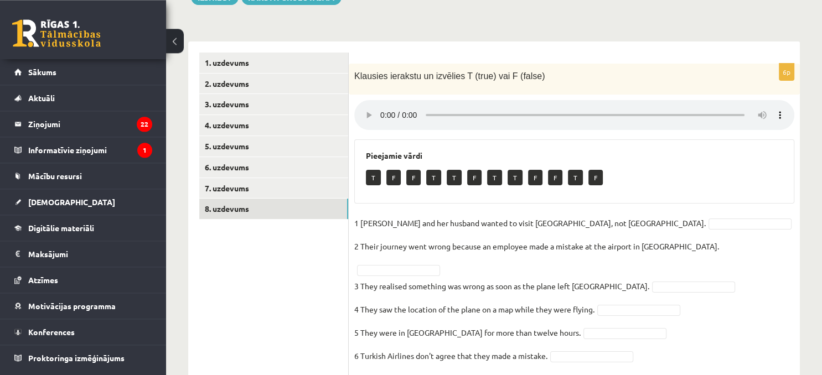
scroll to position [156, 0]
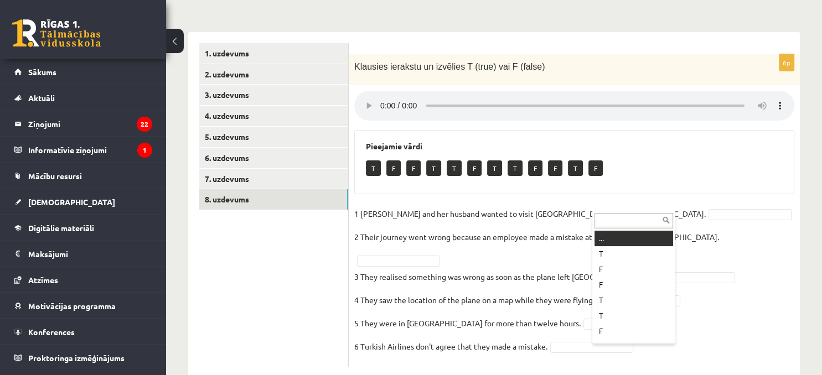
click at [595, 208] on body "0 Dāvanas 150 mP 349 xp Estere Naudiņa-Dannenberga Sākums Aktuāli Kā mācīties e…" at bounding box center [411, 31] width 822 height 375
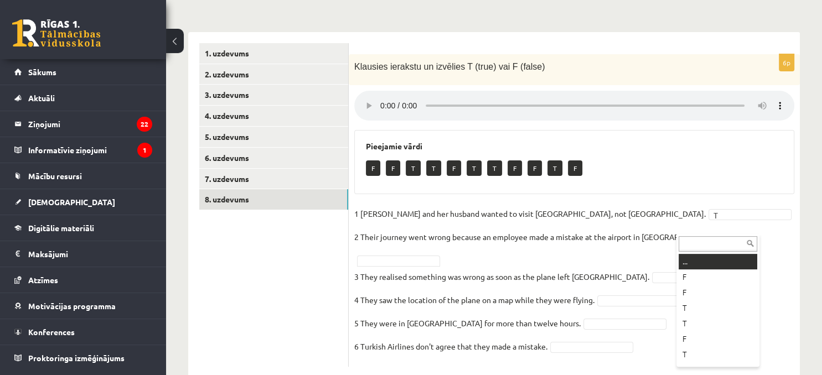
drag, startPoint x: 683, startPoint y: 224, endPoint x: 688, endPoint y: 220, distance: 6.0
click at [595, 220] on body "0 Dāvanas 150 mP 349 xp Estere Naudiņa-Dannenberga Sākums Aktuāli Kā mācīties e…" at bounding box center [411, 31] width 822 height 375
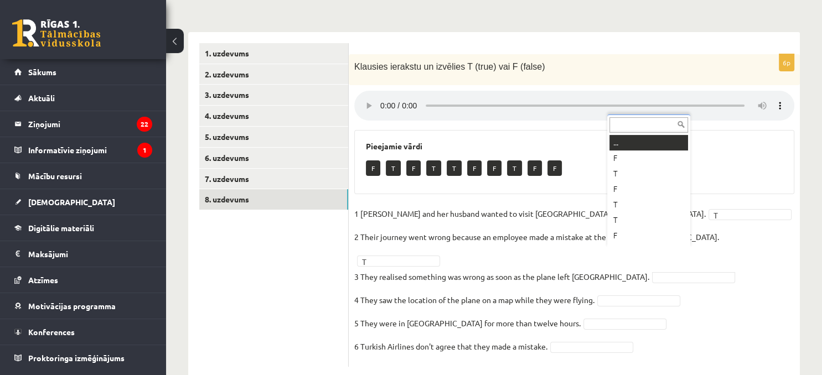
click at [595, 220] on body "0 Dāvanas 150 mP 349 xp Estere Naudiņa-Dannenberga Sākums Aktuāli Kā mācīties e…" at bounding box center [411, 31] width 822 height 375
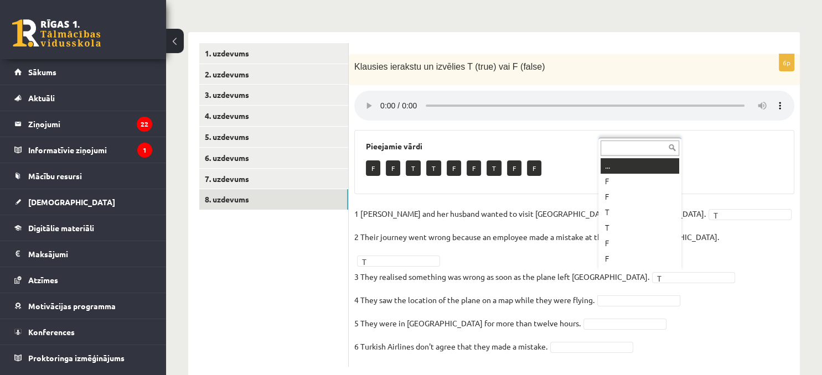
click at [595, 220] on body "0 Dāvanas 150 mP 349 xp Estere Naudiņa-Dannenberga Sākums Aktuāli Kā mācīties e…" at bounding box center [411, 31] width 822 height 375
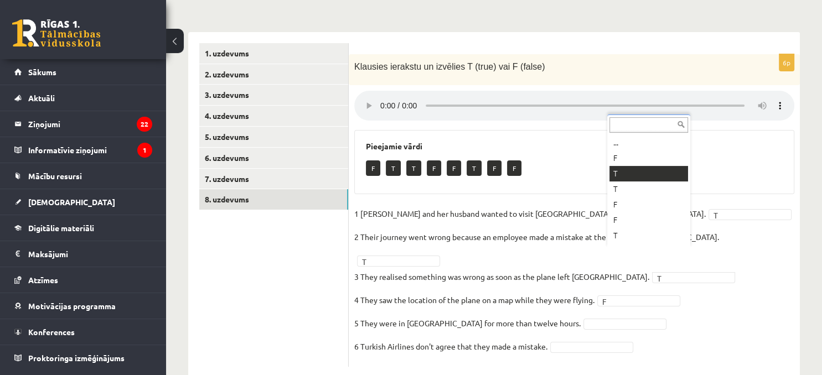
click at [595, 220] on body "0 Dāvanas 150 mP 349 xp Estere Naudiņa-Dannenberga Sākums Aktuāli Kā mācīties e…" at bounding box center [411, 31] width 822 height 375
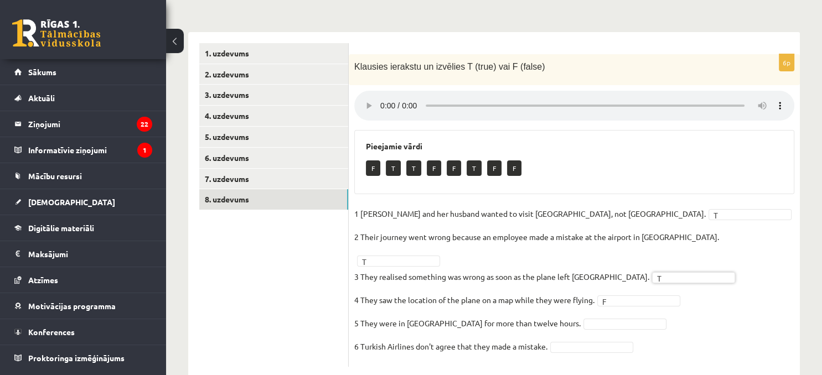
click at [595, 220] on body "0 Dāvanas 150 mP 349 xp Estere Naudiņa-Dannenberga Sākums Aktuāli Kā mācīties e…" at bounding box center [411, 31] width 822 height 375
click at [595, 159] on ul "... T T F F T F F T" at bounding box center [638, 213] width 81 height 111
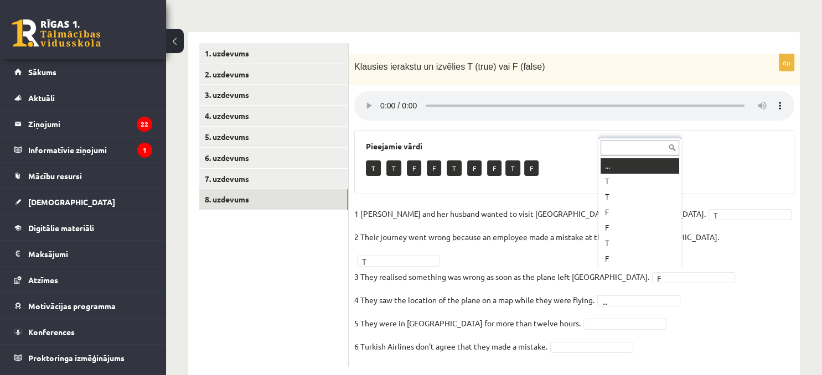
click at [595, 220] on body "0 Dāvanas 150 mP 349 xp Estere Naudiņa-Dannenberga Sākums Aktuāli Kā mācīties e…" at bounding box center [411, 31] width 822 height 375
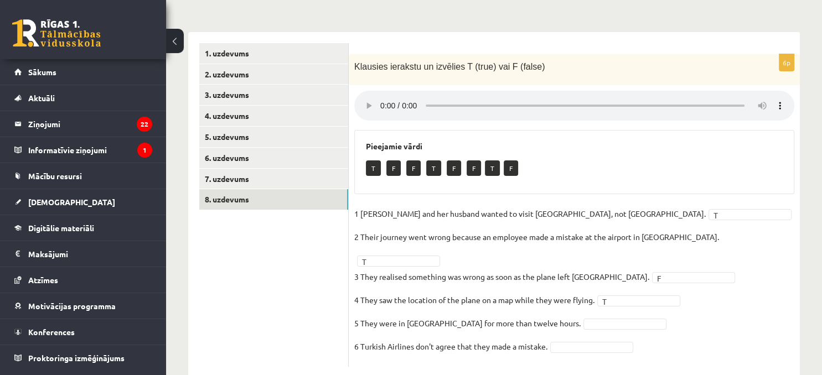
click at [595, 245] on fieldset "1 Sandy Valdivieso and her husband wanted to visit Africa, not Asia. T * 2 Thei…" at bounding box center [574, 283] width 440 height 156
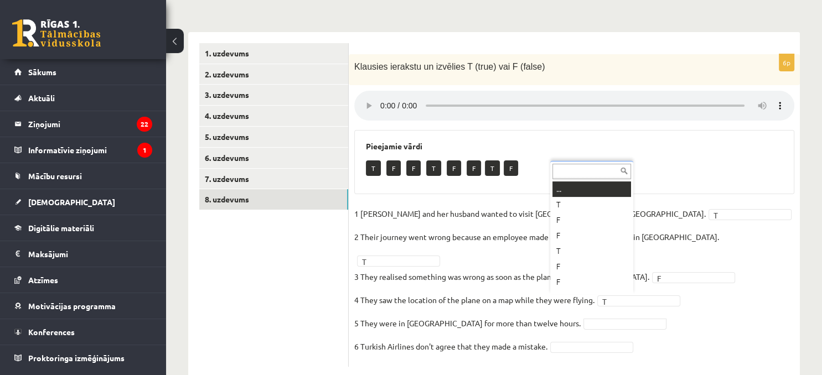
click at [592, 220] on body "0 Dāvanas 150 mP 349 xp Estere Naudiņa-Dannenberga Sākums Aktuāli Kā mācīties e…" at bounding box center [411, 31] width 822 height 375
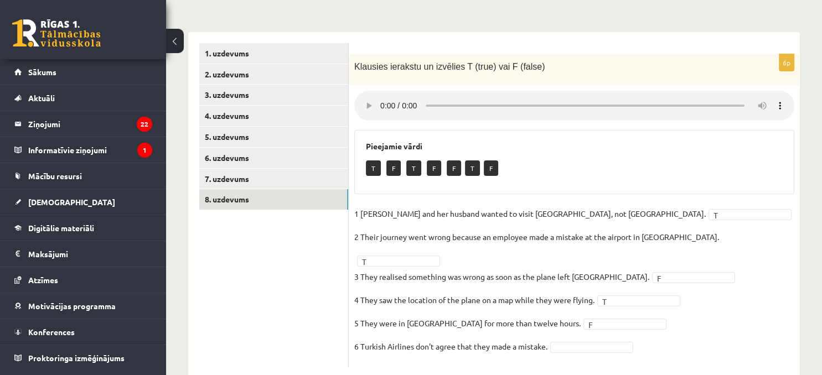
click at [595, 245] on fieldset "1 Sandy Valdivieso and her husband wanted to visit Africa, not Asia. T * 2 Thei…" at bounding box center [574, 283] width 440 height 156
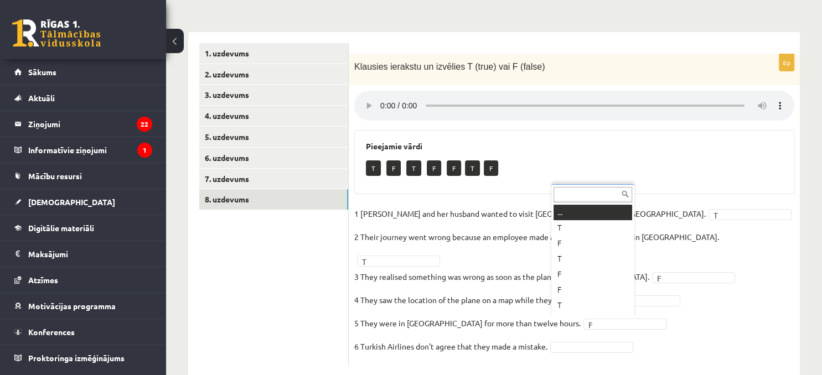
click at [595, 220] on body "0 Dāvanas 150 mP 349 xp Estere Naudiņa-Dannenberga Sākums Aktuāli Kā mācīties e…" at bounding box center [411, 31] width 822 height 375
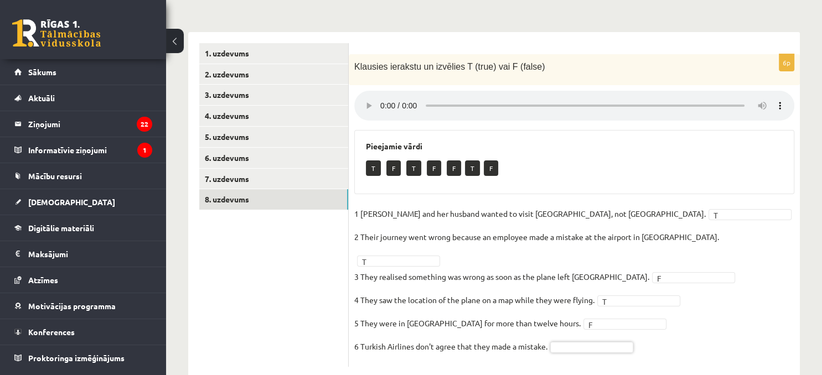
click at [595, 220] on body "0 Dāvanas 150 mP 349 xp Estere Naudiņa-Dannenberga Sākums Aktuāli Kā mācīties e…" at bounding box center [411, 31] width 822 height 375
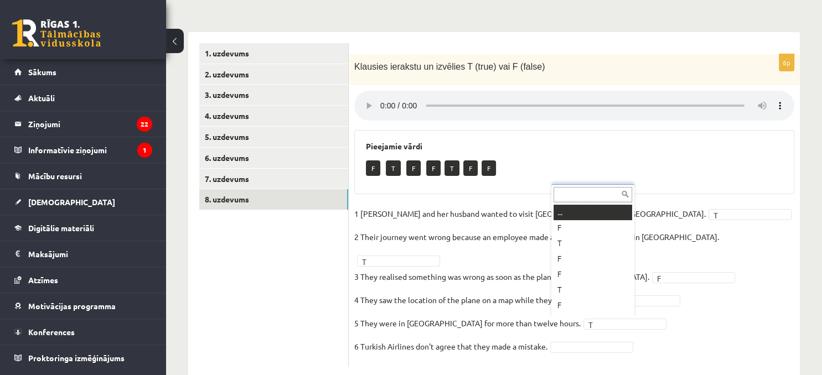
click at [595, 220] on body "0 Dāvanas 150 mP 349 xp Estere Naudiņa-Dannenberga Sākums Aktuāli Kā mācīties e…" at bounding box center [411, 31] width 822 height 375
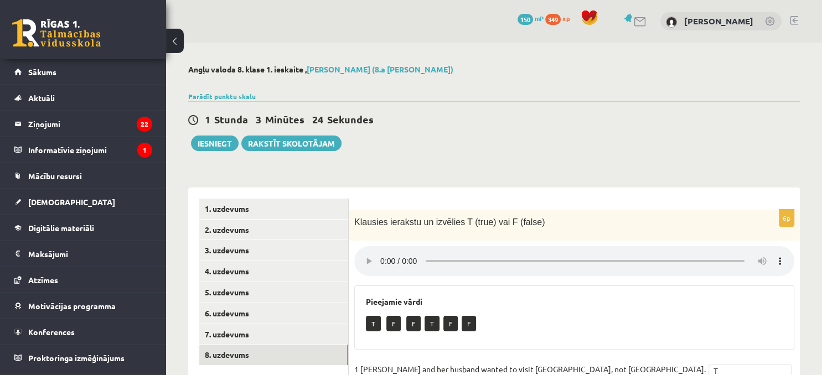
scroll to position [0, 0]
click at [214, 147] on button "Iesniegt" at bounding box center [215, 143] width 48 height 15
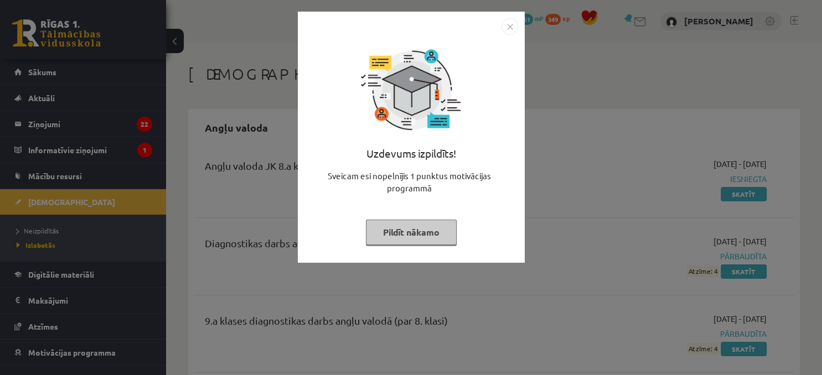
click at [423, 234] on button "Pildīt nākamo" at bounding box center [411, 232] width 91 height 25
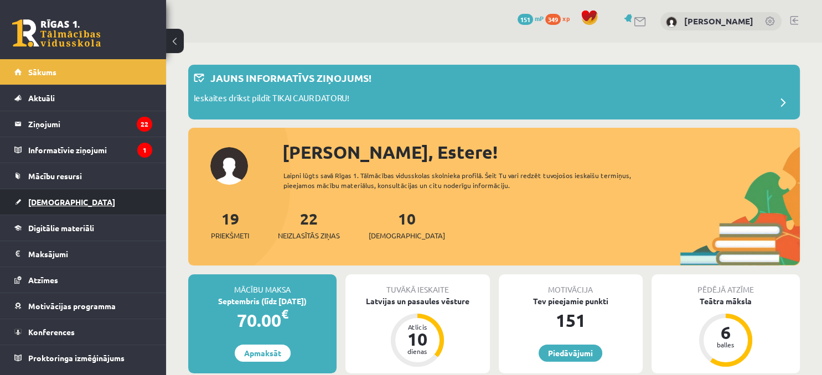
click at [43, 192] on link "[DEMOGRAPHIC_DATA]" at bounding box center [83, 201] width 138 height 25
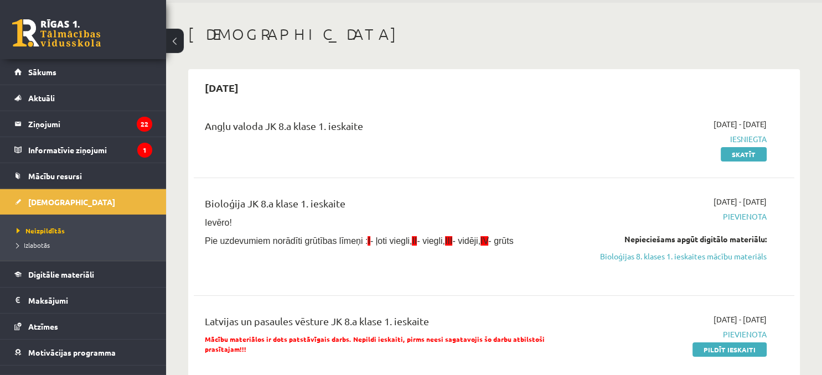
scroll to position [58, 0]
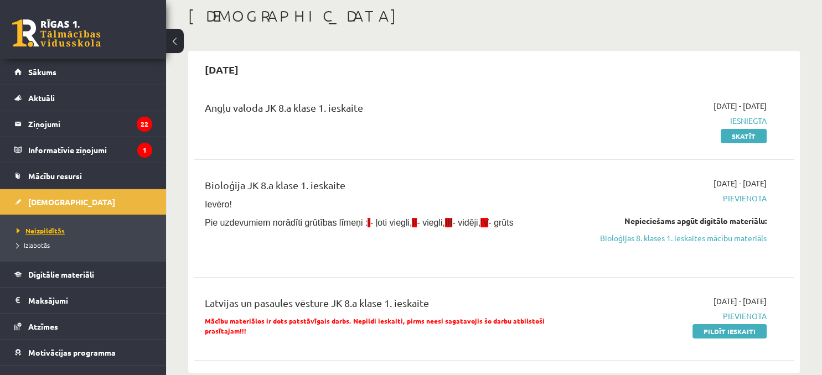
click at [59, 229] on span "Neizpildītās" at bounding box center [41, 230] width 48 height 9
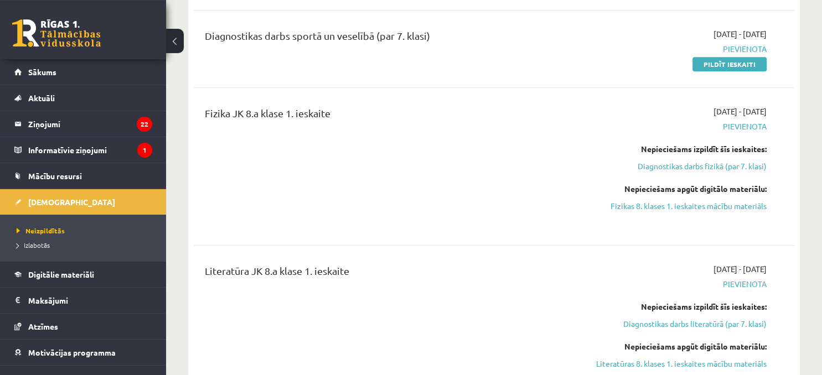
scroll to position [759, 0]
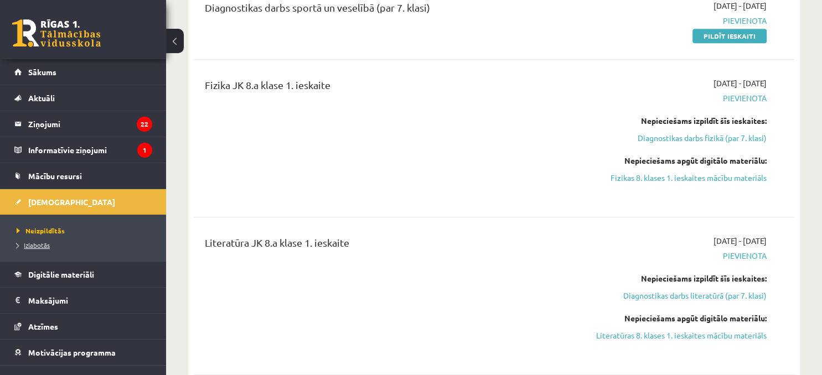
click at [39, 244] on span "Izlabotās" at bounding box center [33, 245] width 33 height 9
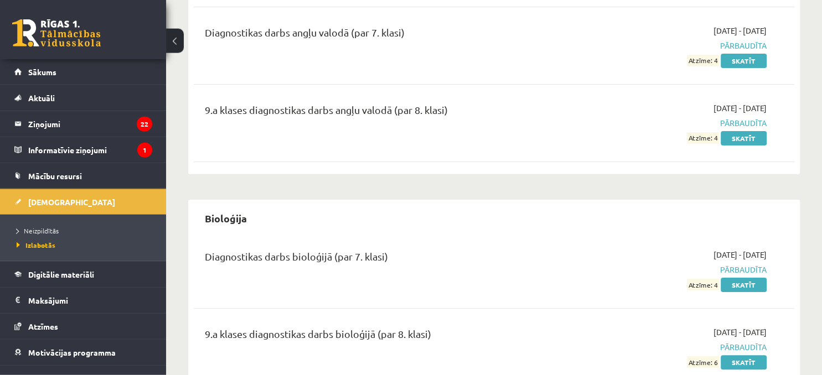
scroll to position [234, 0]
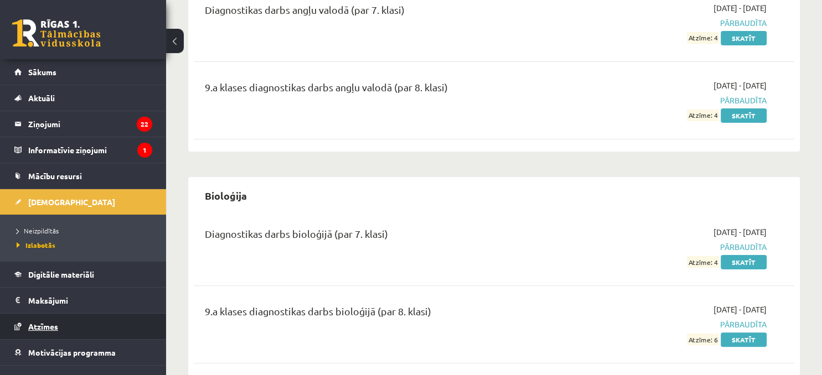
click at [62, 329] on link "Atzīmes" at bounding box center [83, 326] width 138 height 25
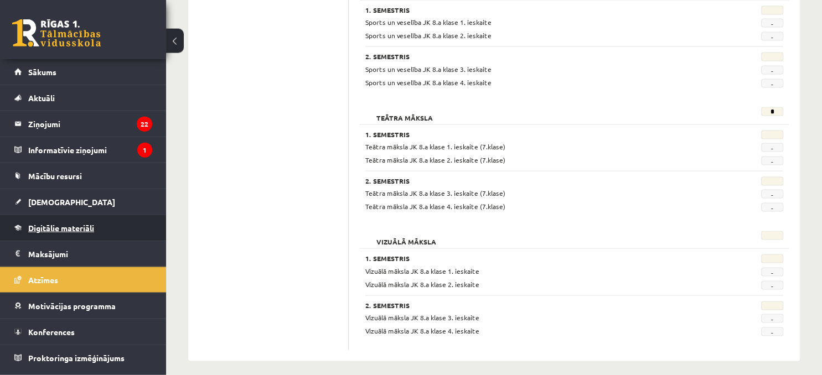
scroll to position [2070, 0]
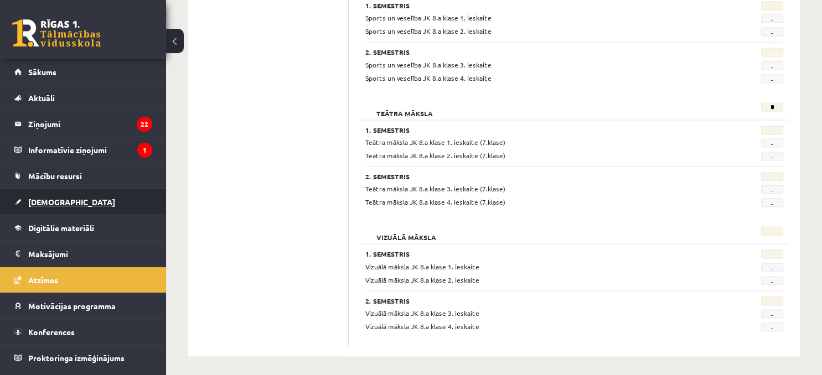
click at [59, 199] on span "[DEMOGRAPHIC_DATA]" at bounding box center [71, 202] width 87 height 10
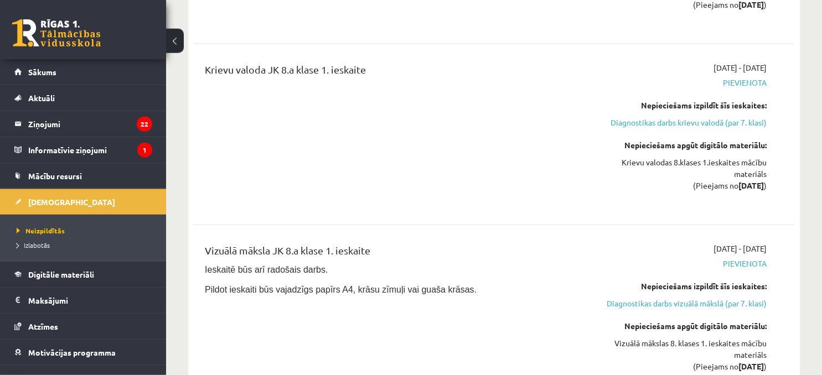
scroll to position [2421, 0]
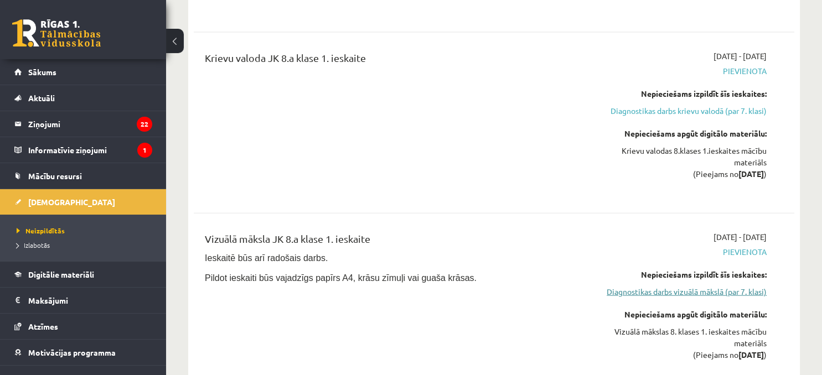
click at [707, 286] on link "Diagnostikas darbs vizuālā mākslā (par 7. klasi)" at bounding box center [679, 292] width 176 height 12
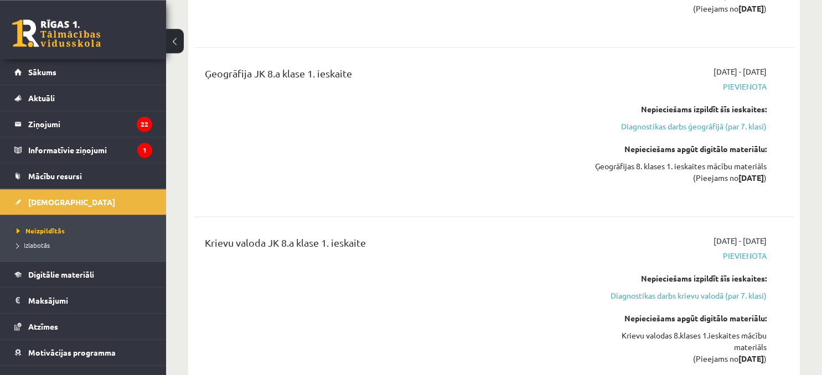
scroll to position [2003, 0]
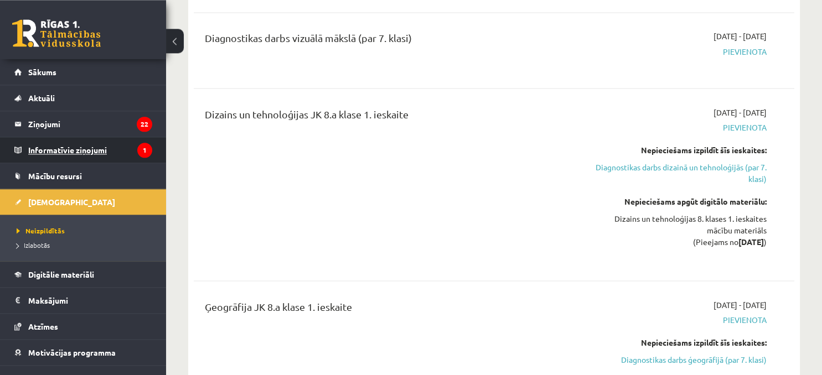
click at [80, 153] on legend "Informatīvie ziņojumi 1" at bounding box center [90, 149] width 124 height 25
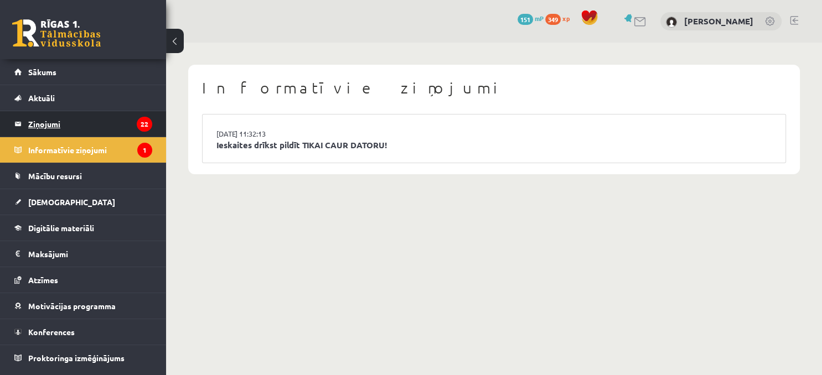
click at [50, 124] on legend "Ziņojumi 22" at bounding box center [90, 123] width 124 height 25
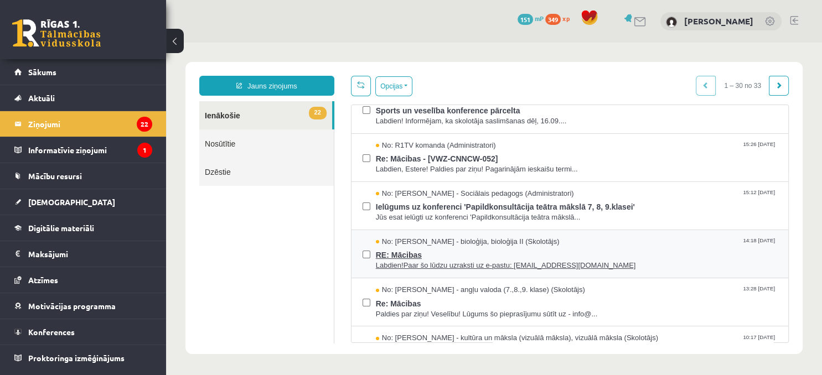
scroll to position [319, 0]
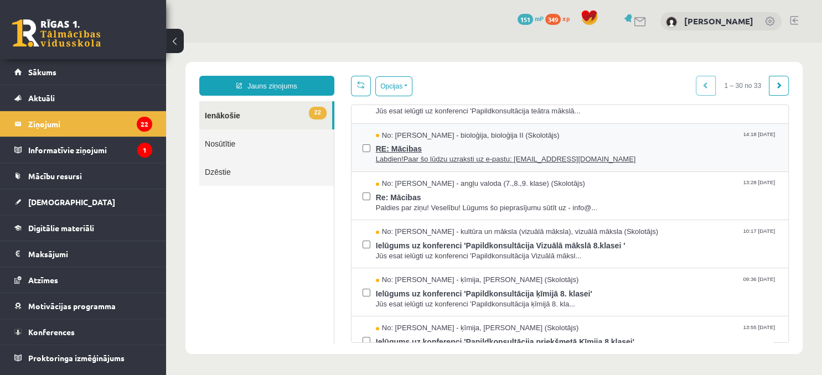
click at [412, 149] on span "RE: Mācibas" at bounding box center [576, 148] width 401 height 14
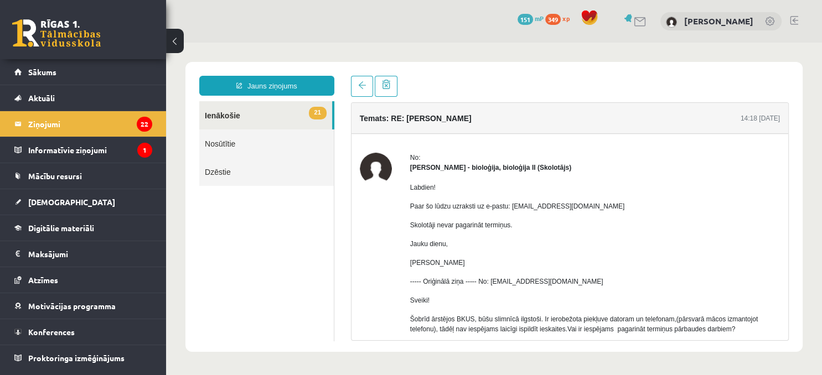
scroll to position [78, 0]
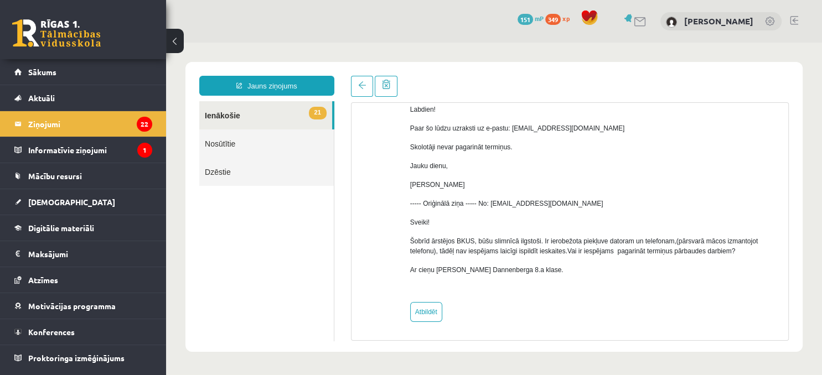
click at [221, 118] on link "21 Ienākošie" at bounding box center [265, 115] width 133 height 28
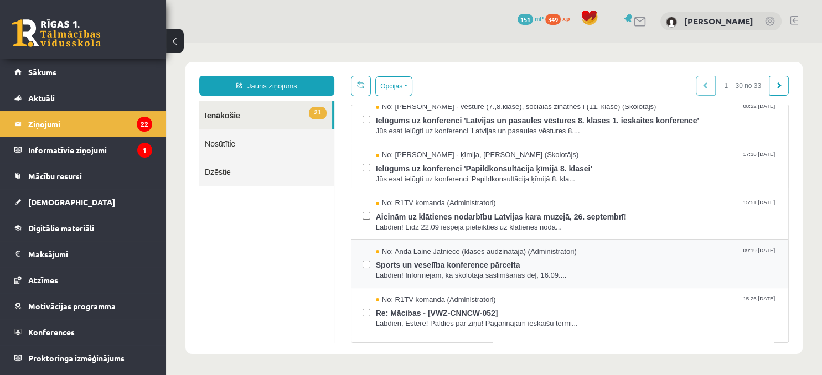
scroll to position [106, 0]
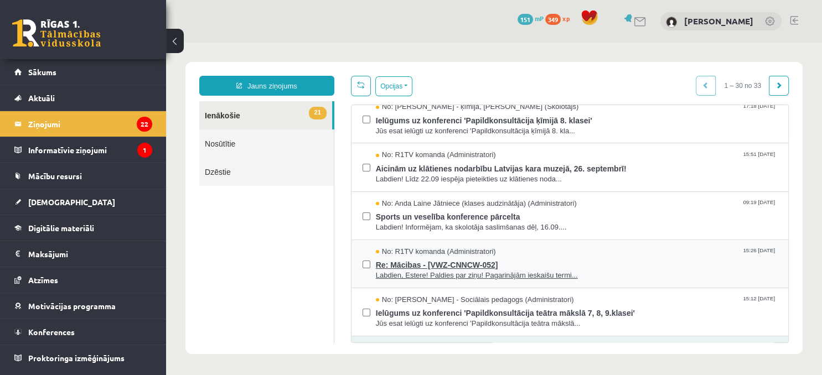
click at [423, 267] on span "Re: Mācibas - [VWZ-CNNCW-052]" at bounding box center [576, 264] width 401 height 14
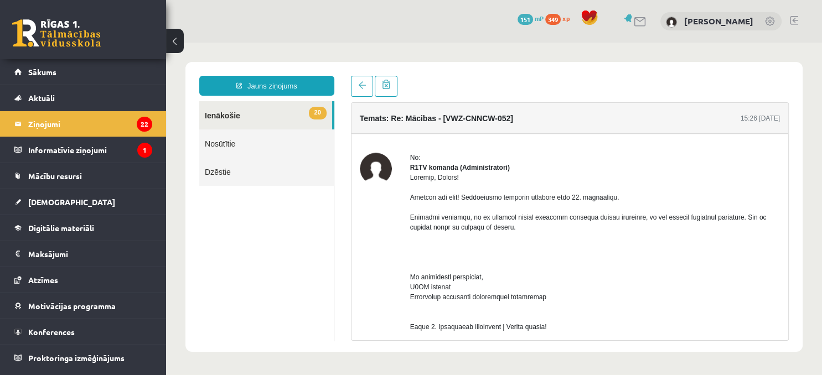
scroll to position [0, 0]
click at [55, 207] on link "[DEMOGRAPHIC_DATA]" at bounding box center [83, 201] width 138 height 25
